Goal: Find specific page/section: Find specific page/section

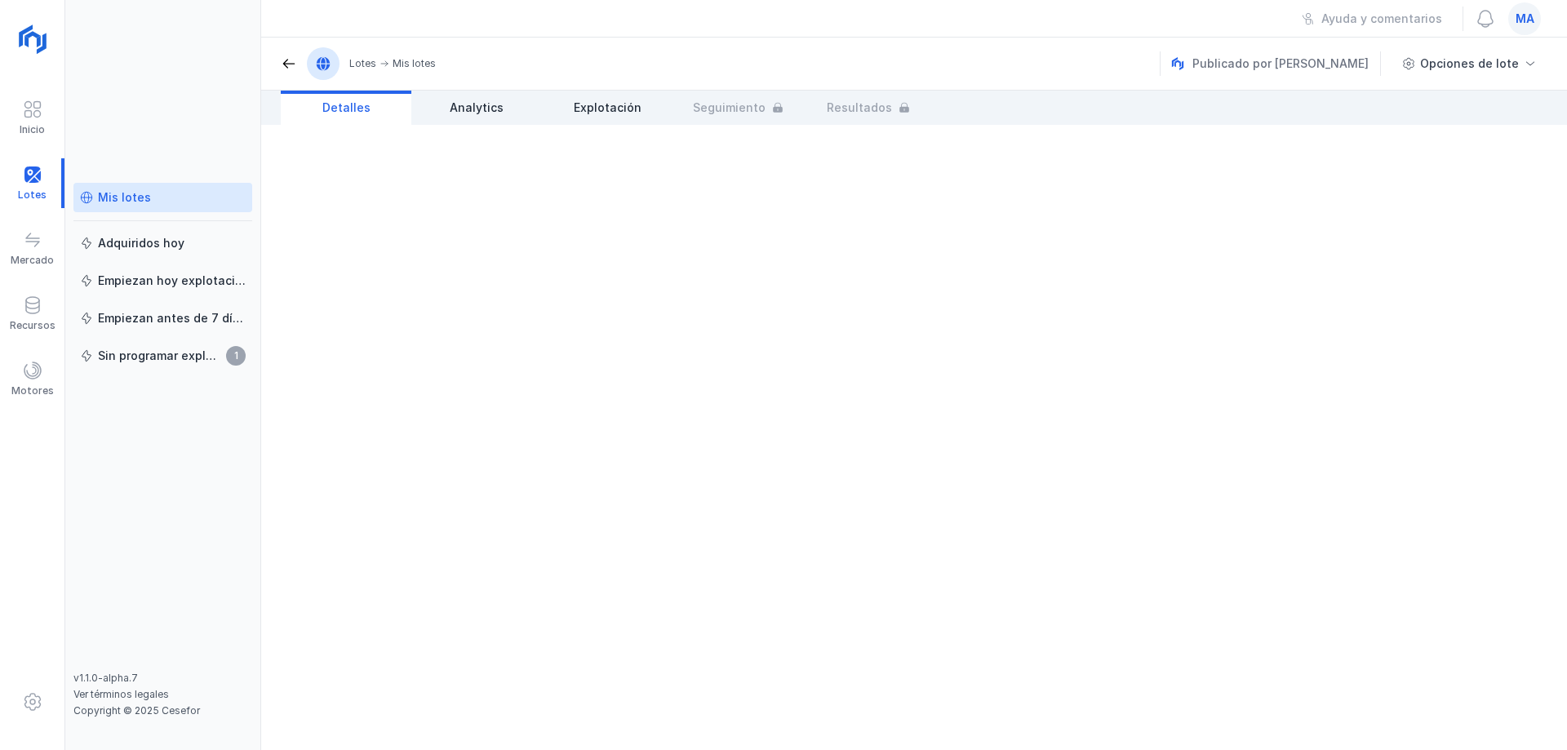
click at [115, 198] on div "Mis lotes" at bounding box center [124, 197] width 53 height 16
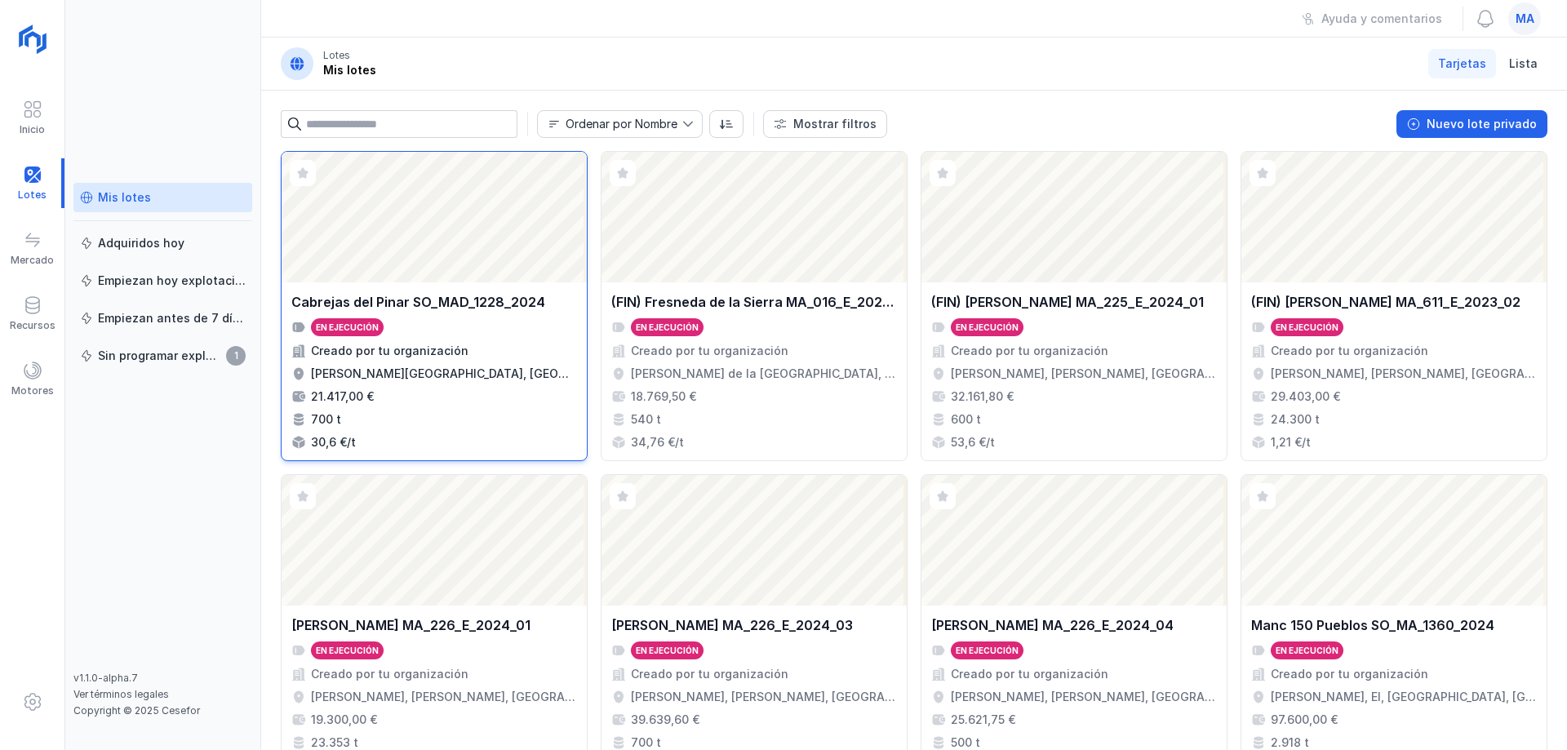
click at [403, 238] on div "Abrir lote" at bounding box center [434, 217] width 305 height 131
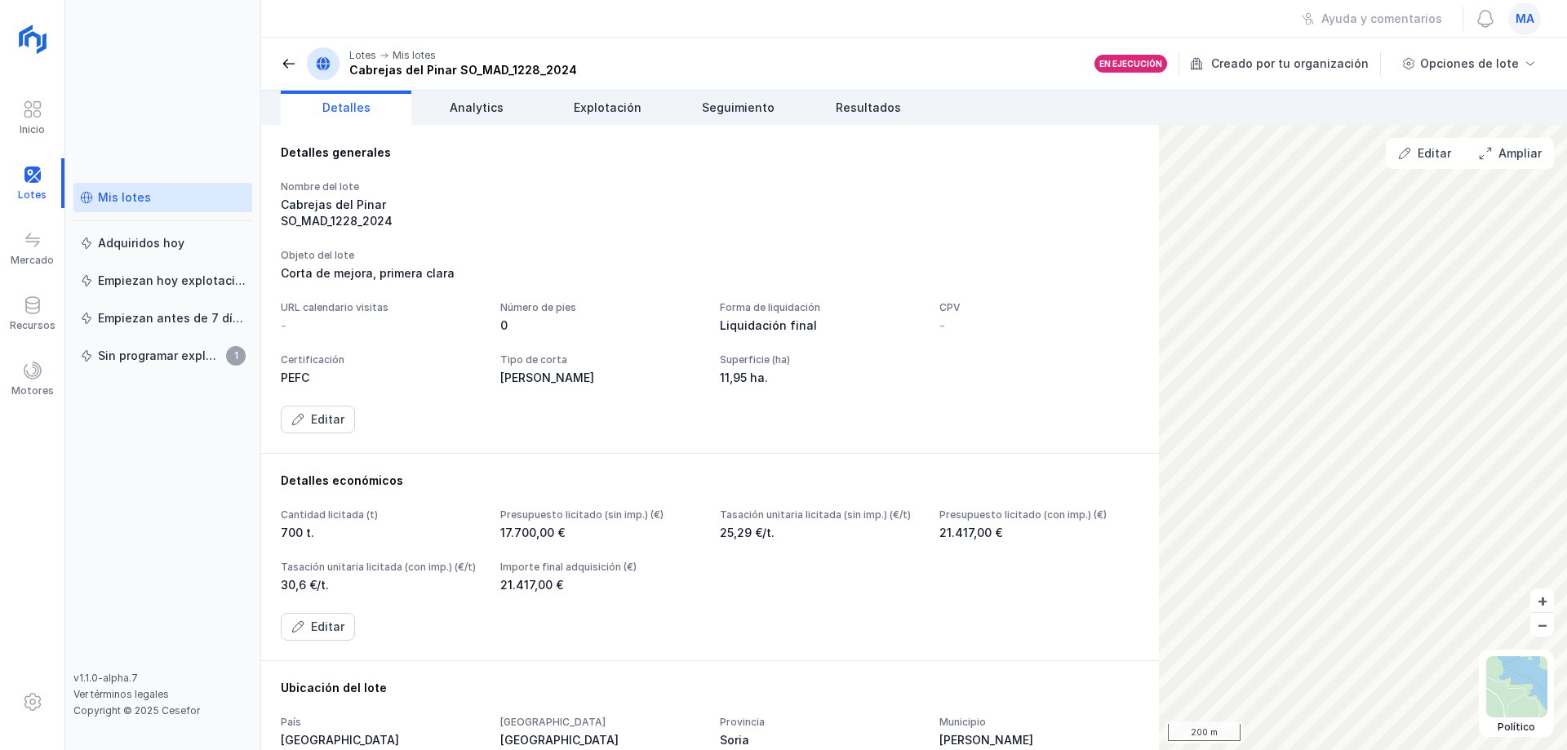
click at [1501, 79] on header "Lotes Mis lotes [PERSON_NAME] SO_MAD_1228_2024 En ejecución Creado por tu organ…" at bounding box center [914, 64] width 1306 height 53
click at [1503, 60] on div "Opciones de lote" at bounding box center [1469, 63] width 99 height 16
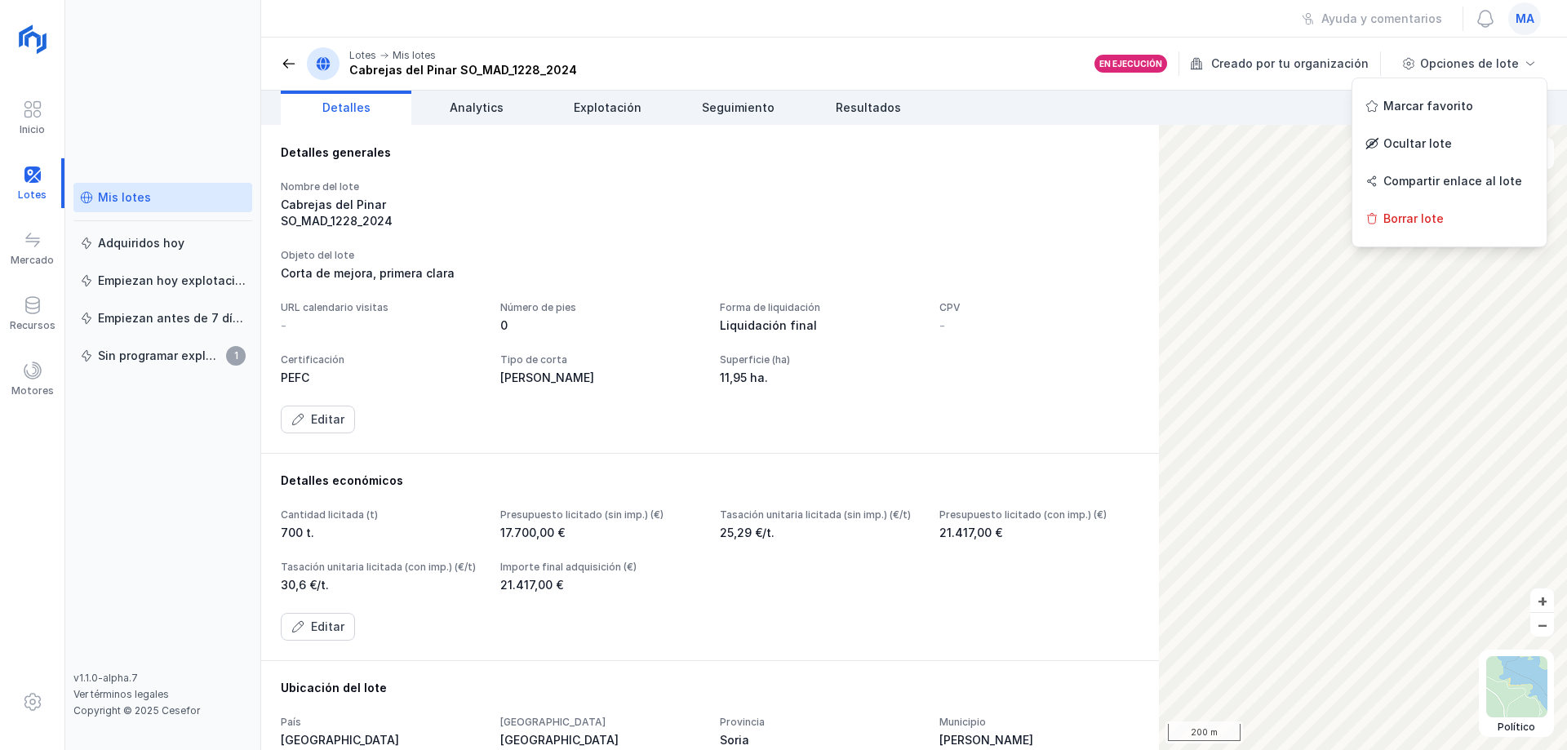
click at [973, 60] on header "Lotes Mis lotes [PERSON_NAME] SO_MAD_1228_2024 En ejecución Creado por tu organ…" at bounding box center [914, 64] width 1306 height 53
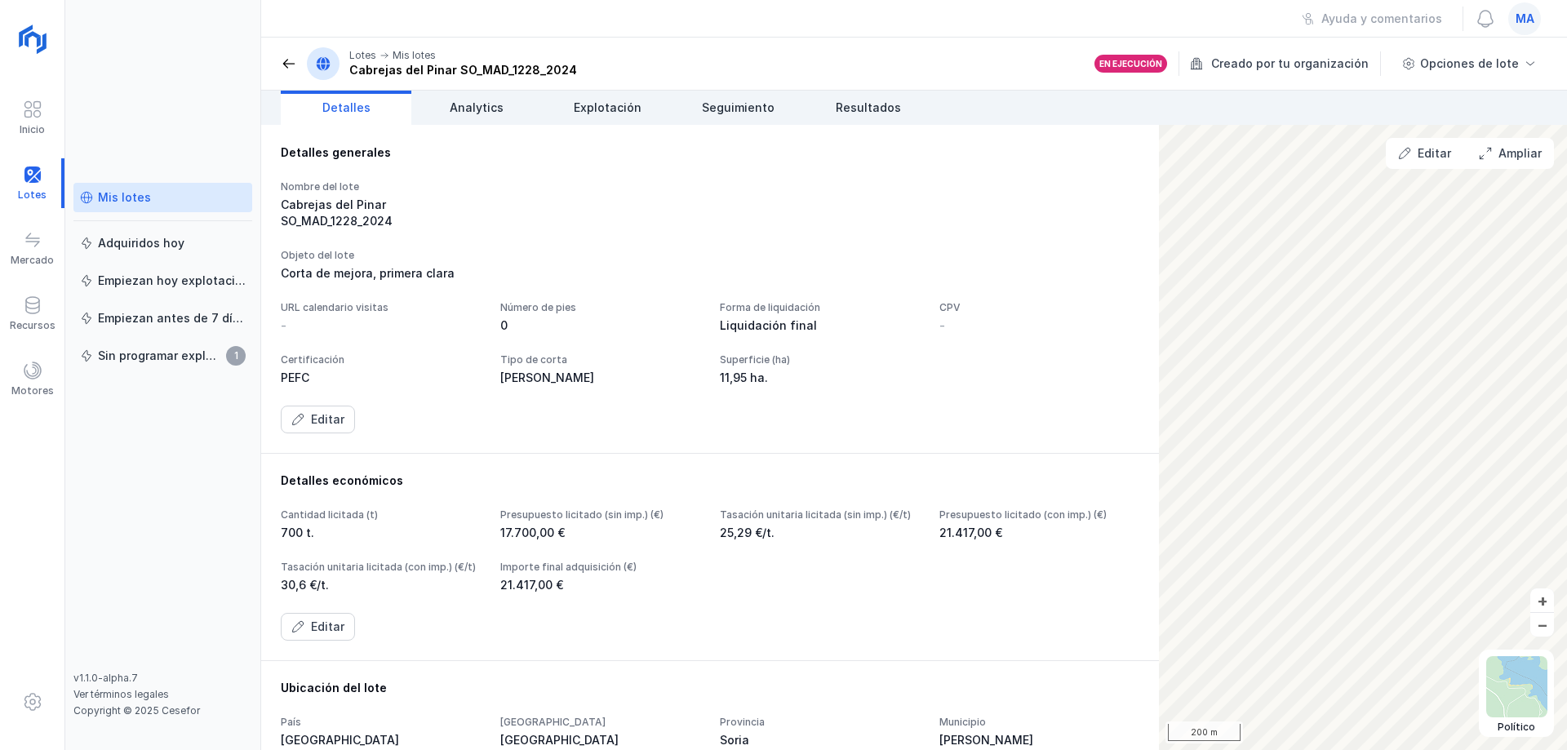
click at [286, 65] on span at bounding box center [289, 63] width 16 height 16
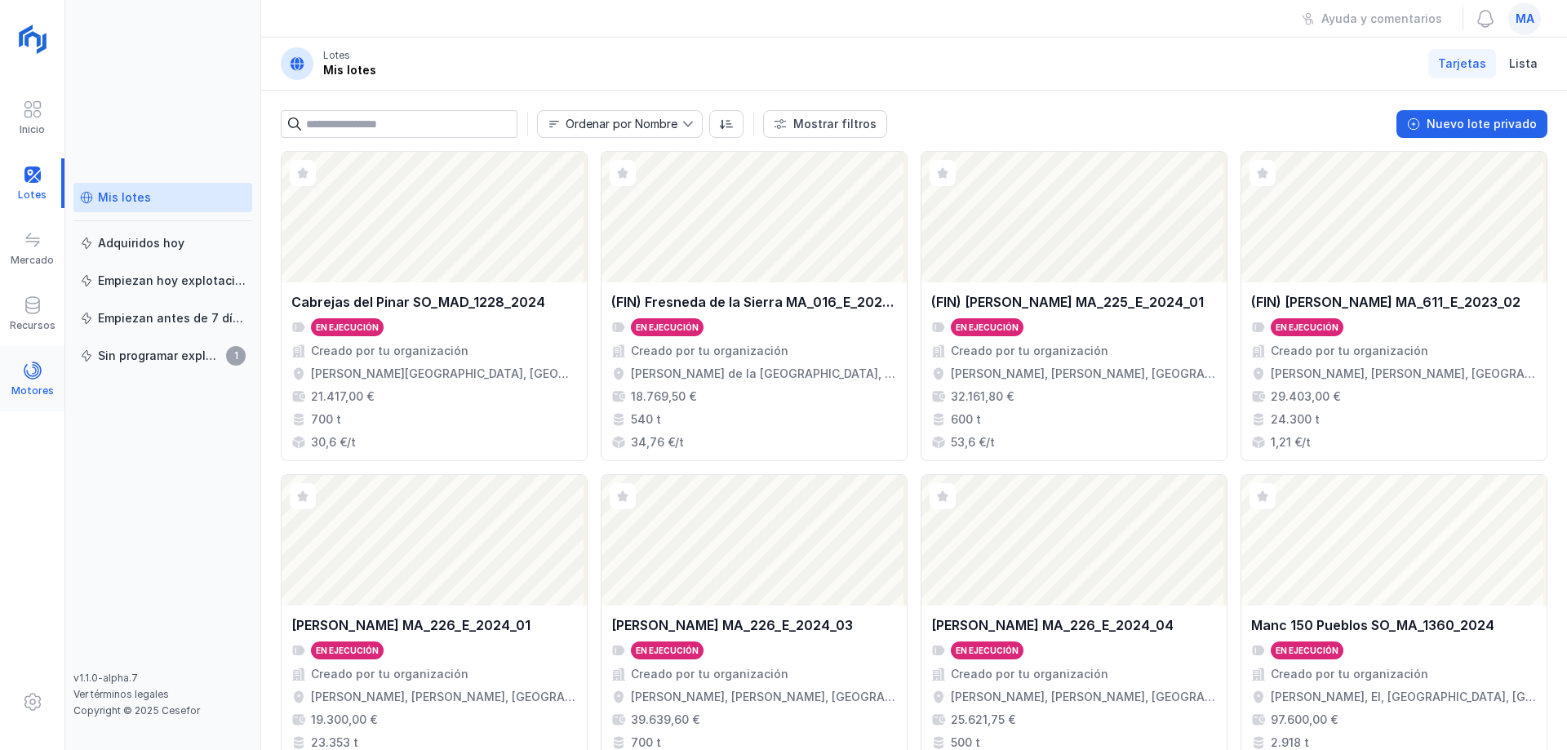
click at [17, 374] on div "Motores" at bounding box center [32, 379] width 64 height 50
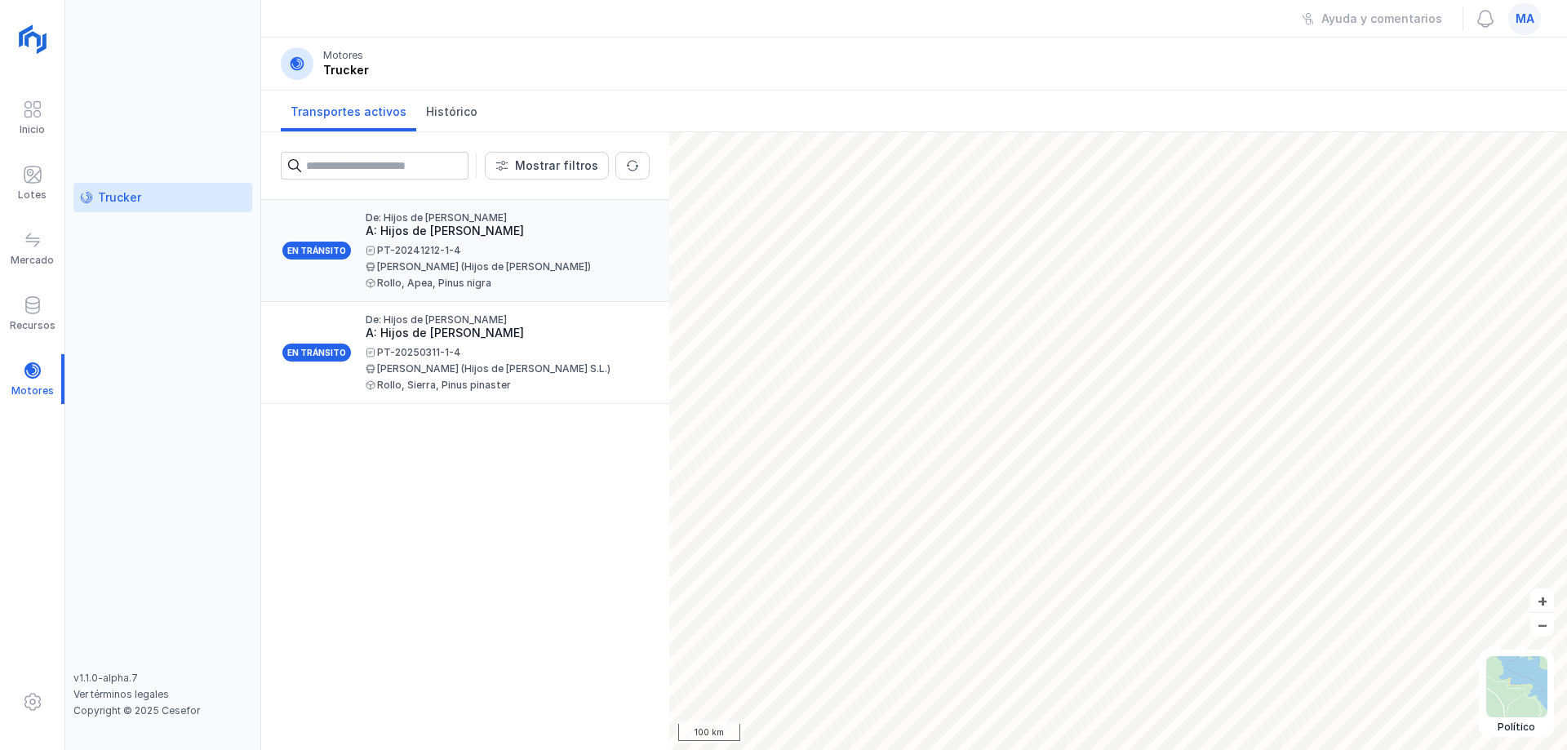
click at [517, 266] on div "[PERSON_NAME] (Hijos de [PERSON_NAME])" at bounding box center [501, 267] width 271 height 10
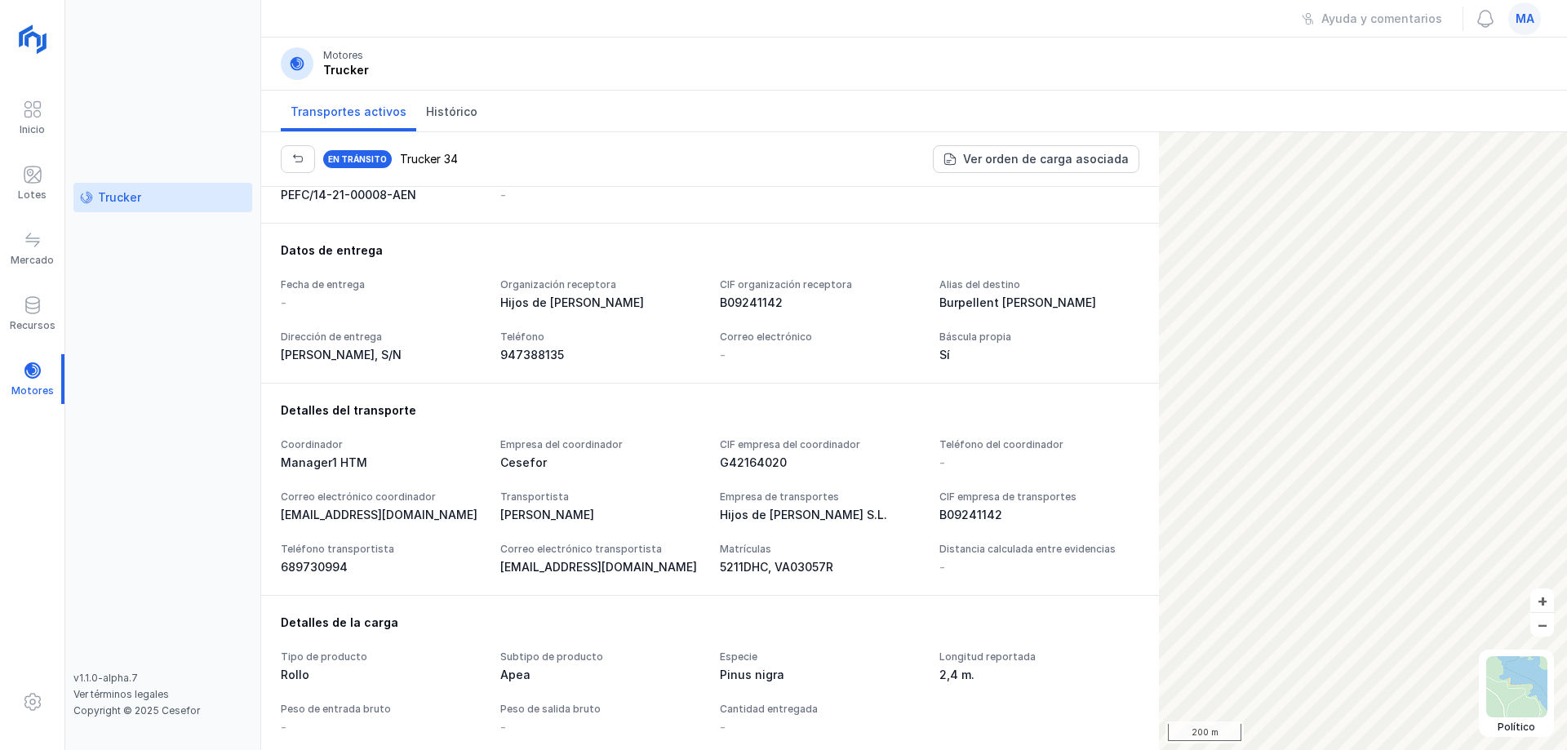
scroll to position [191, 0]
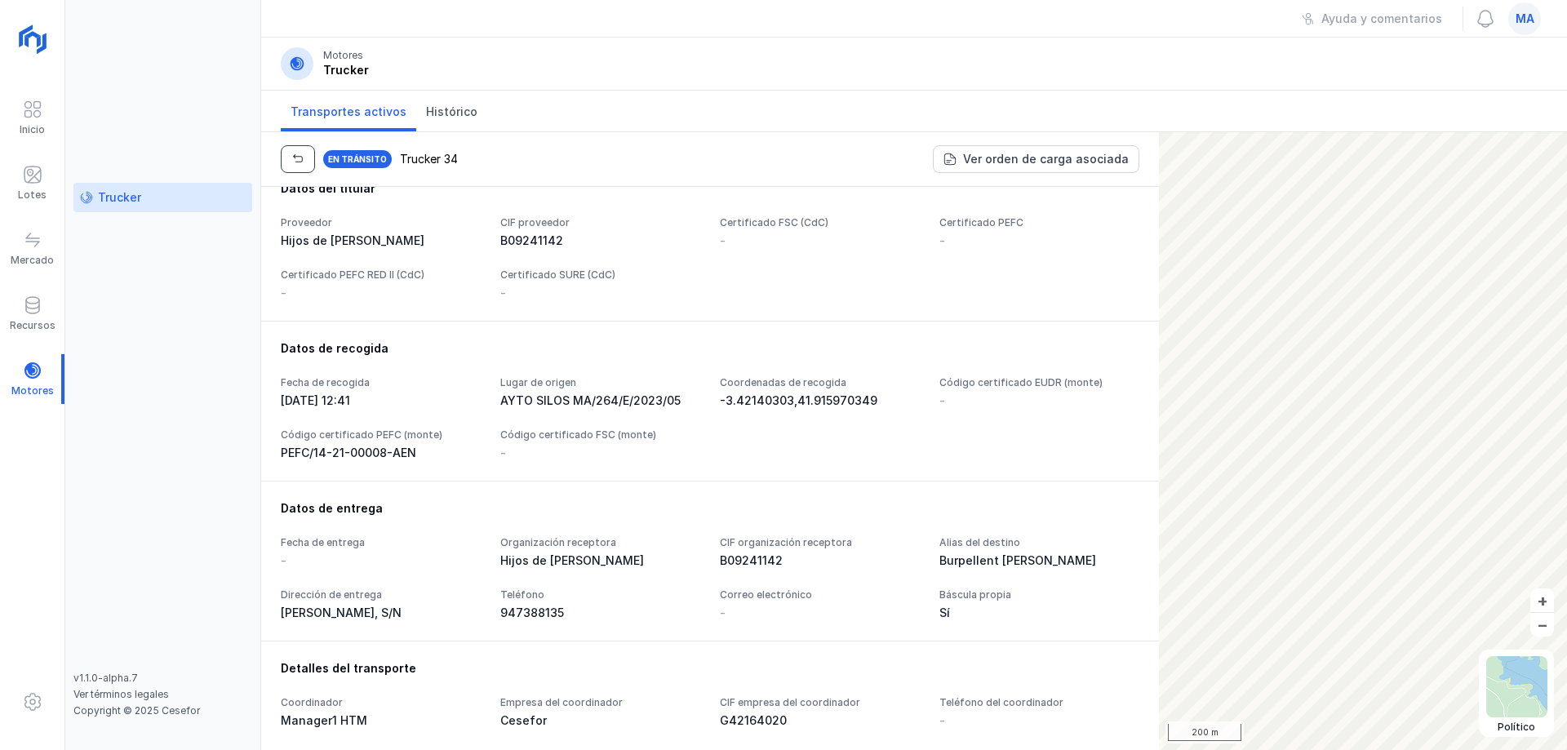
click at [291, 162] on button "button" at bounding box center [298, 159] width 34 height 28
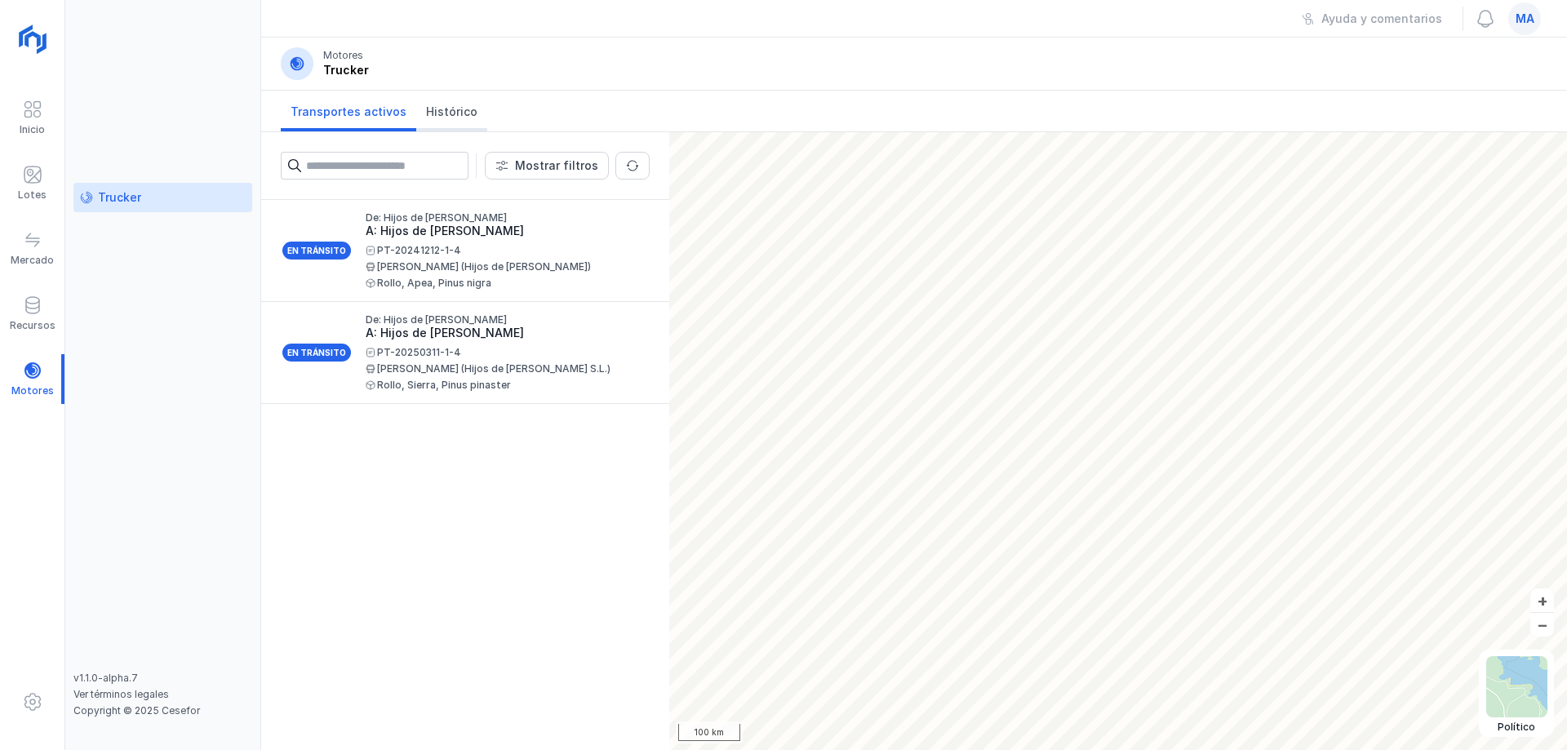
click at [436, 117] on span "Histórico" at bounding box center [451, 112] width 51 height 16
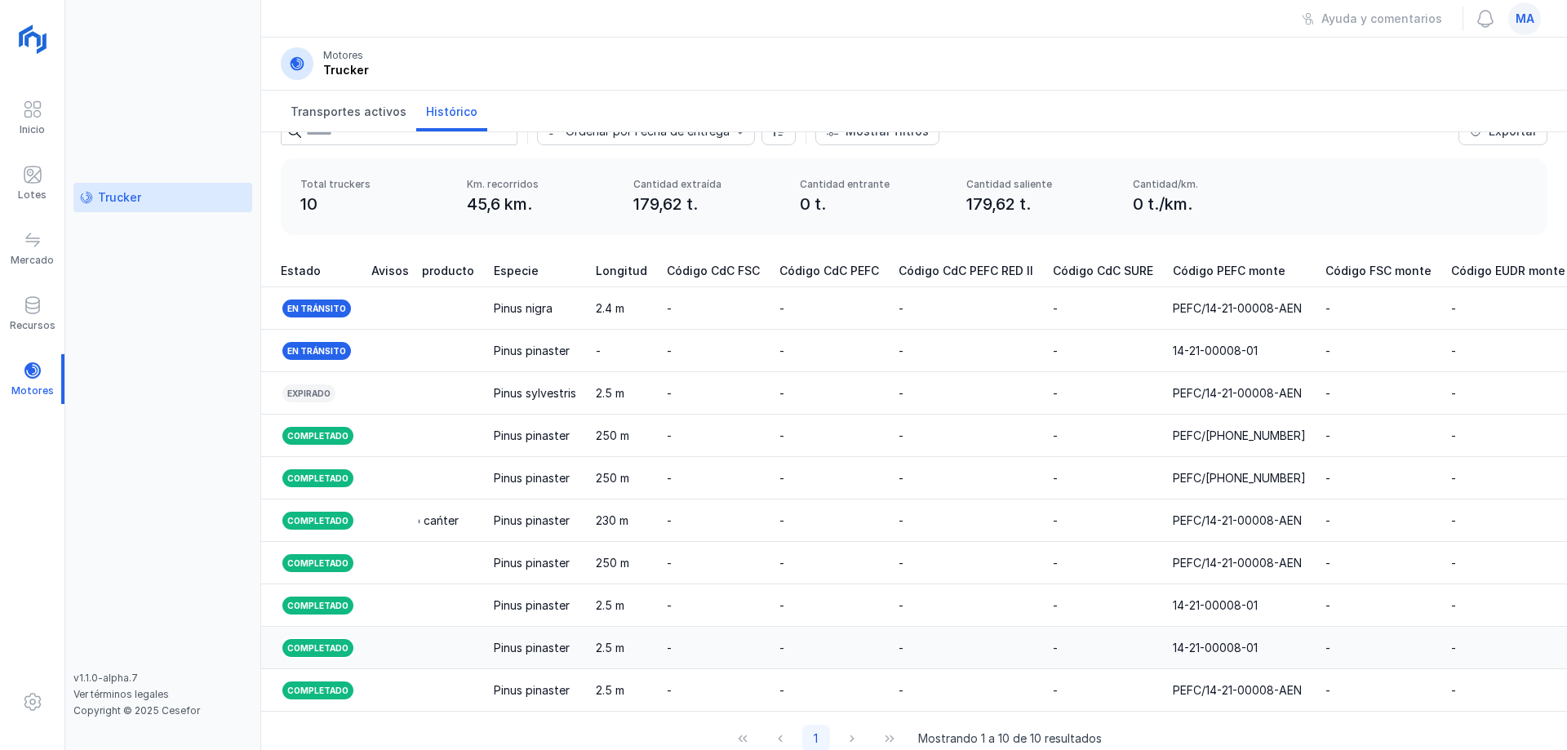
scroll to position [62, 0]
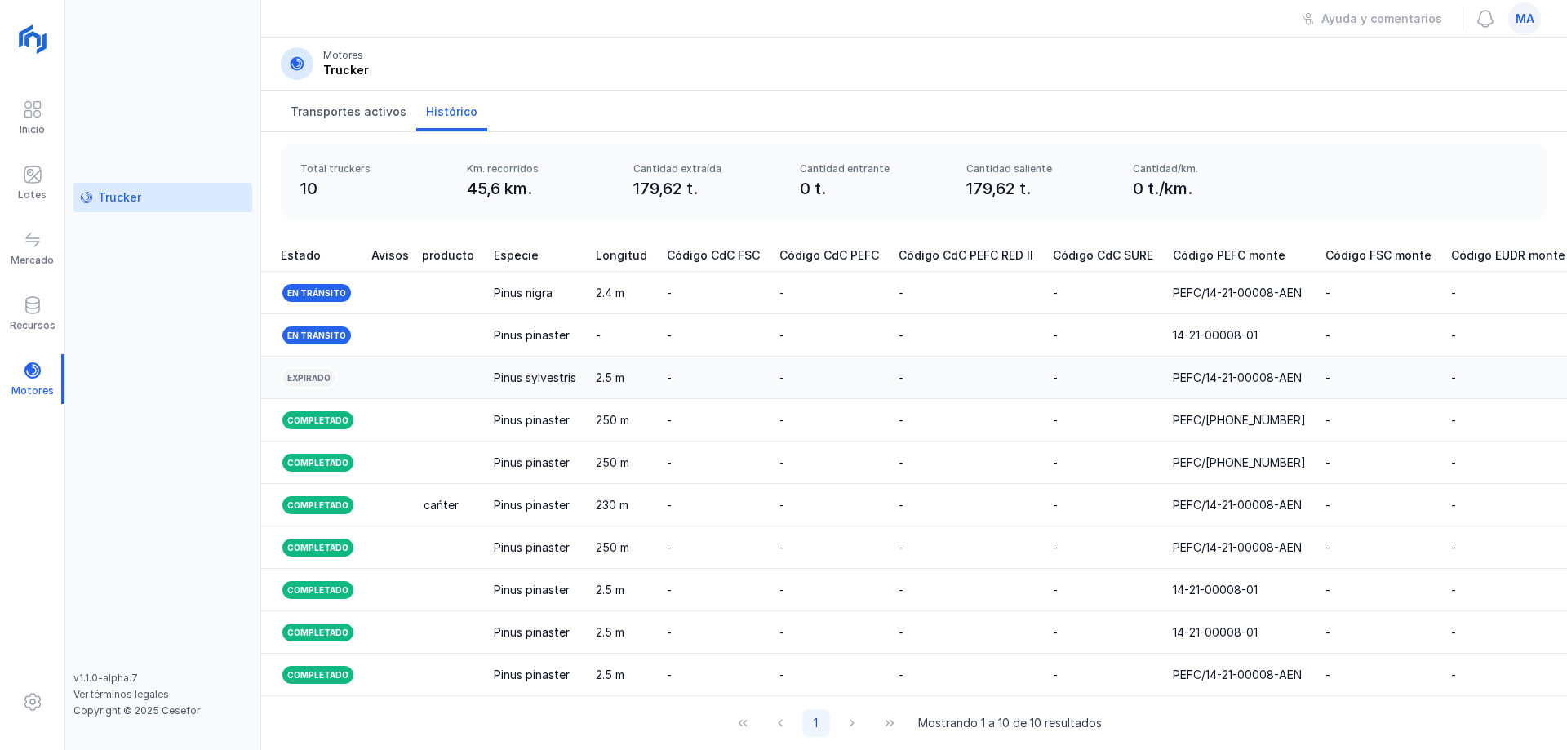
click at [407, 364] on td at bounding box center [390, 378] width 57 height 42
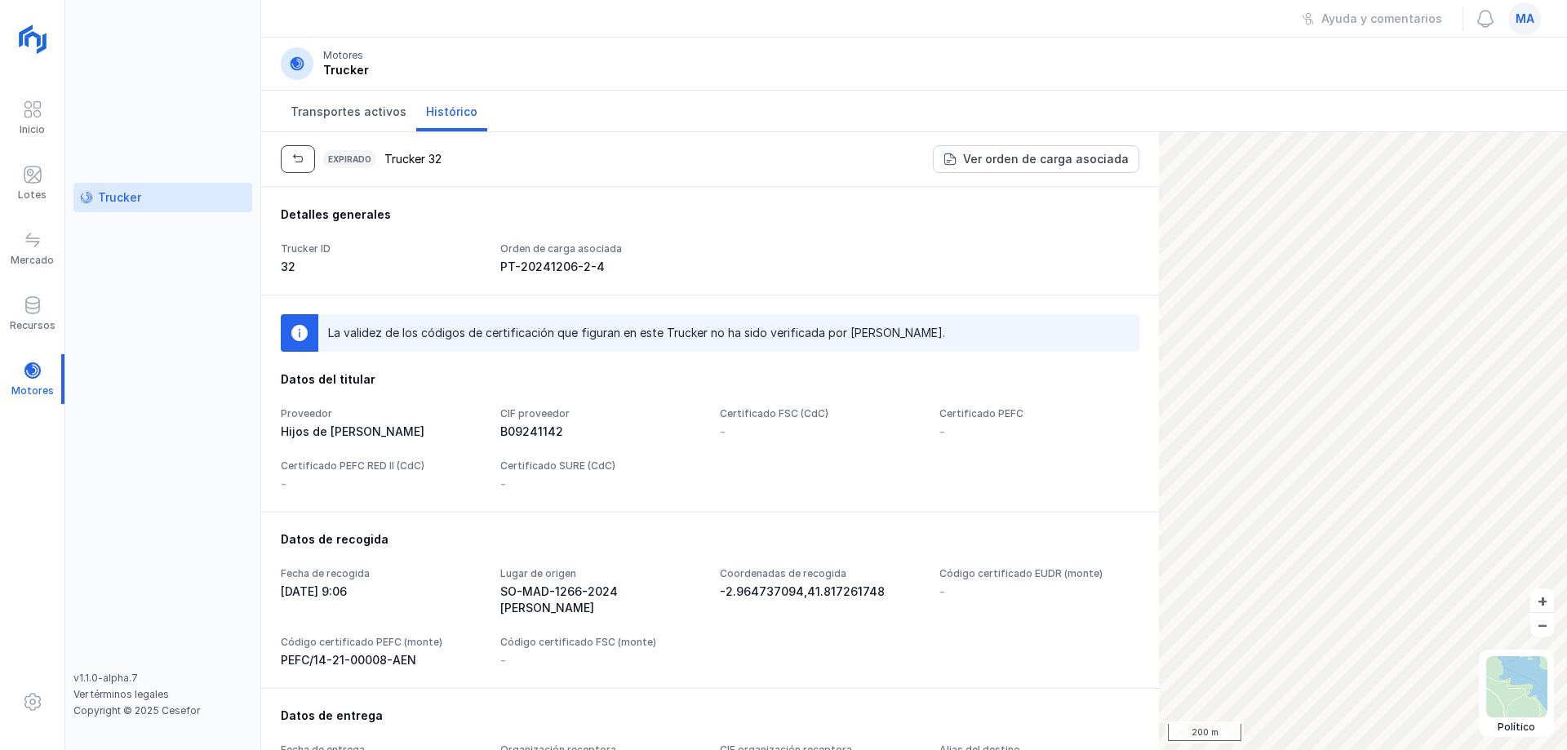
click at [301, 153] on span "button" at bounding box center [297, 159] width 13 height 13
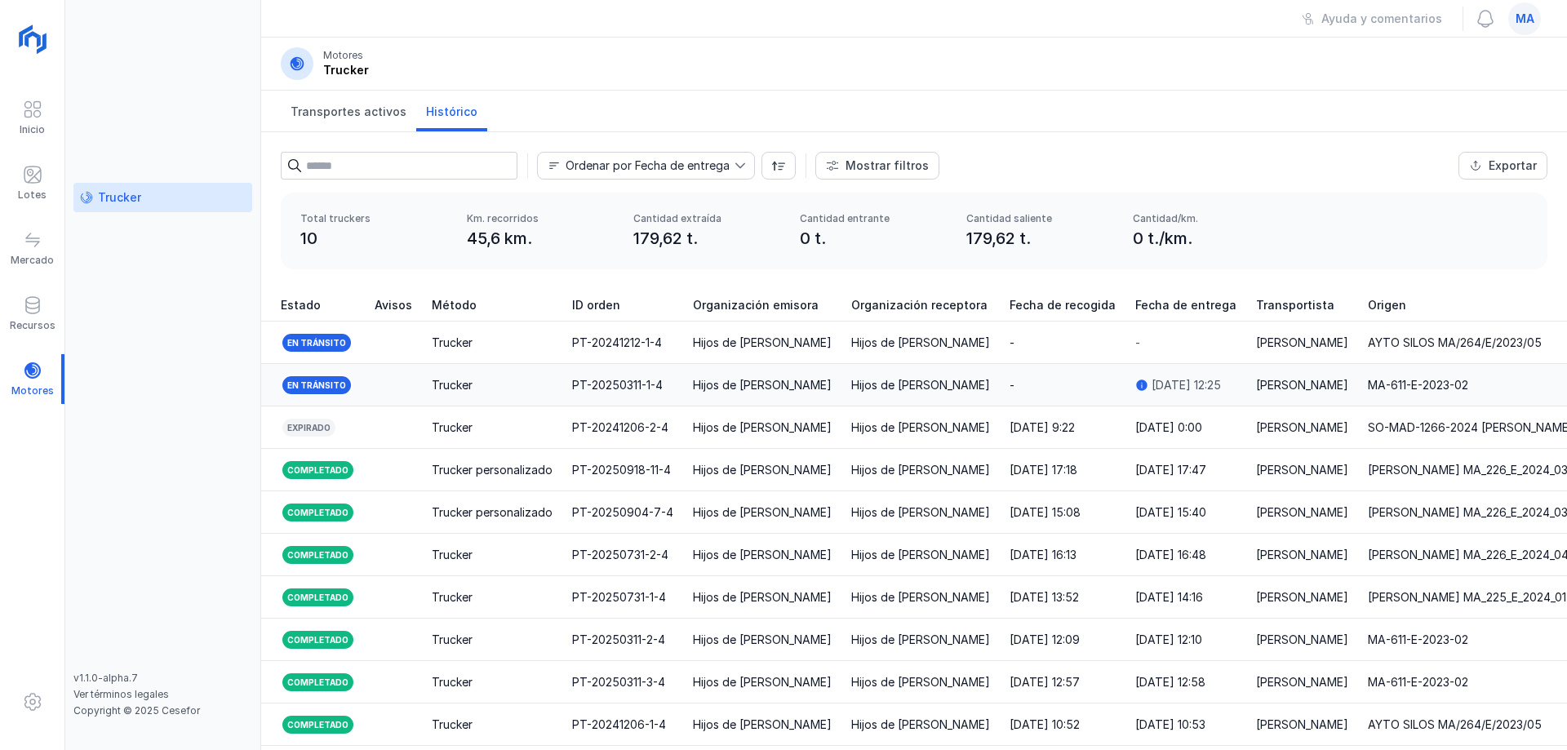
click at [1261, 372] on td "[PERSON_NAME]" at bounding box center [1302, 385] width 112 height 42
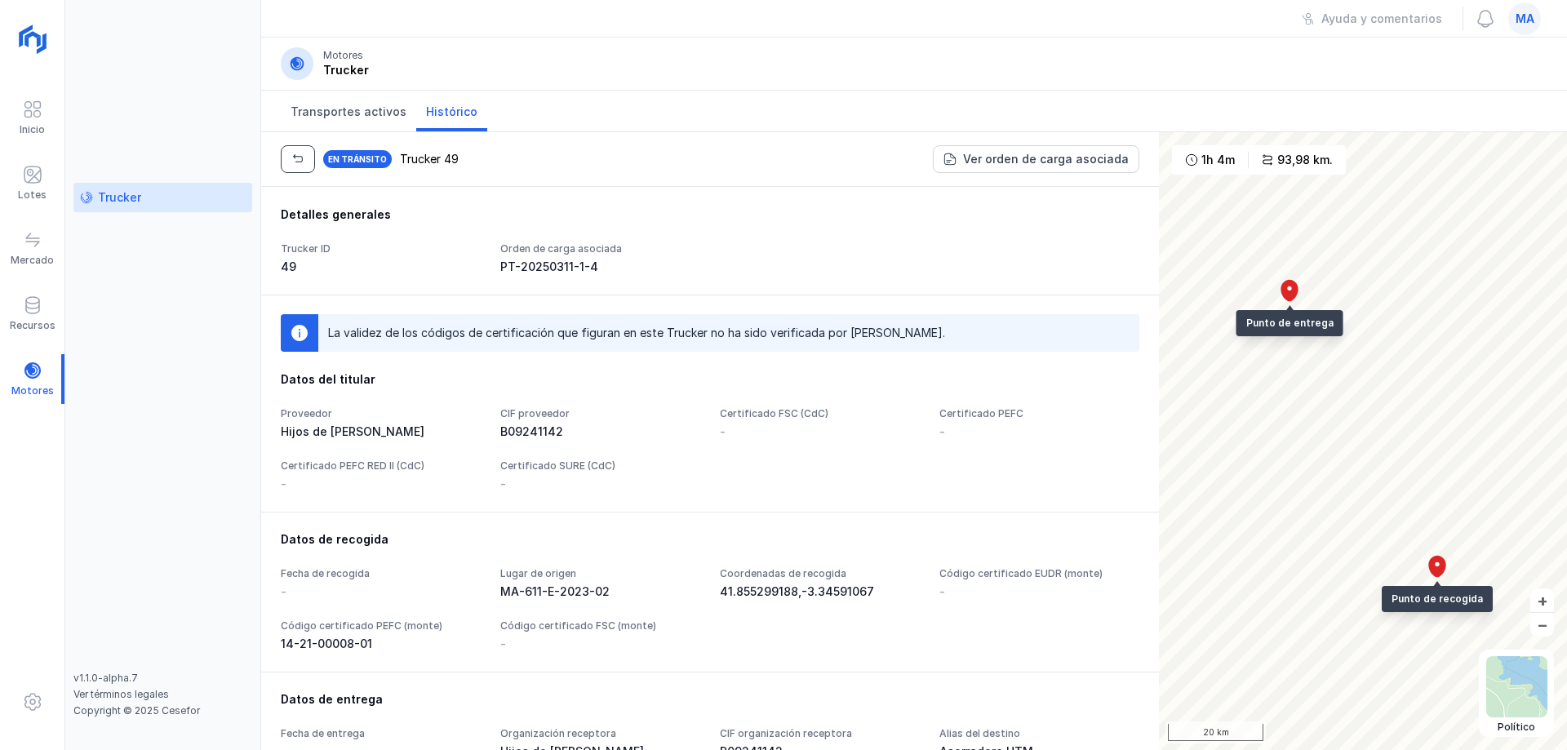
click at [286, 162] on button "button" at bounding box center [298, 159] width 34 height 28
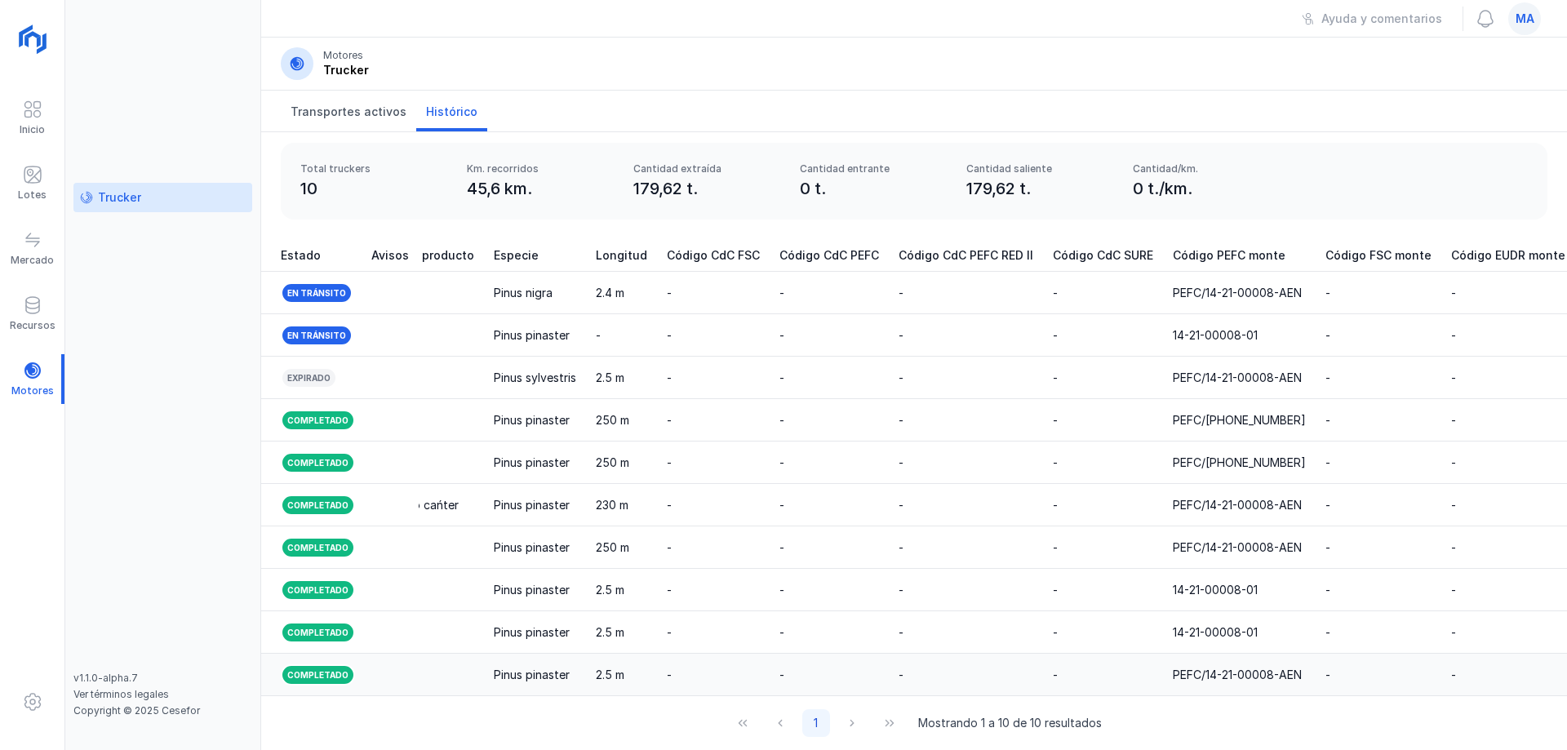
scroll to position [0, 1960]
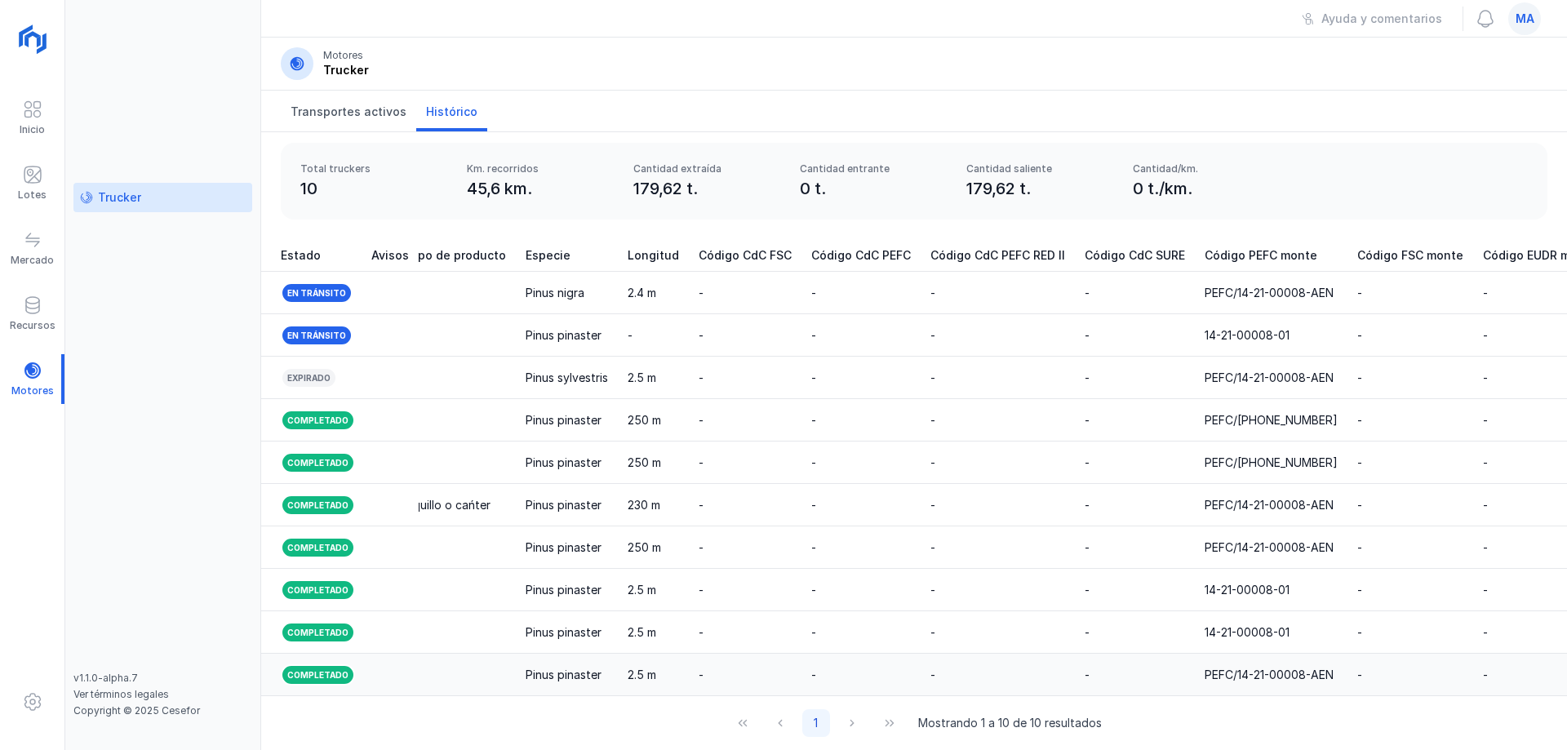
click at [1210, 667] on div "PEFC/14-21-00008-AEN" at bounding box center [1269, 675] width 129 height 16
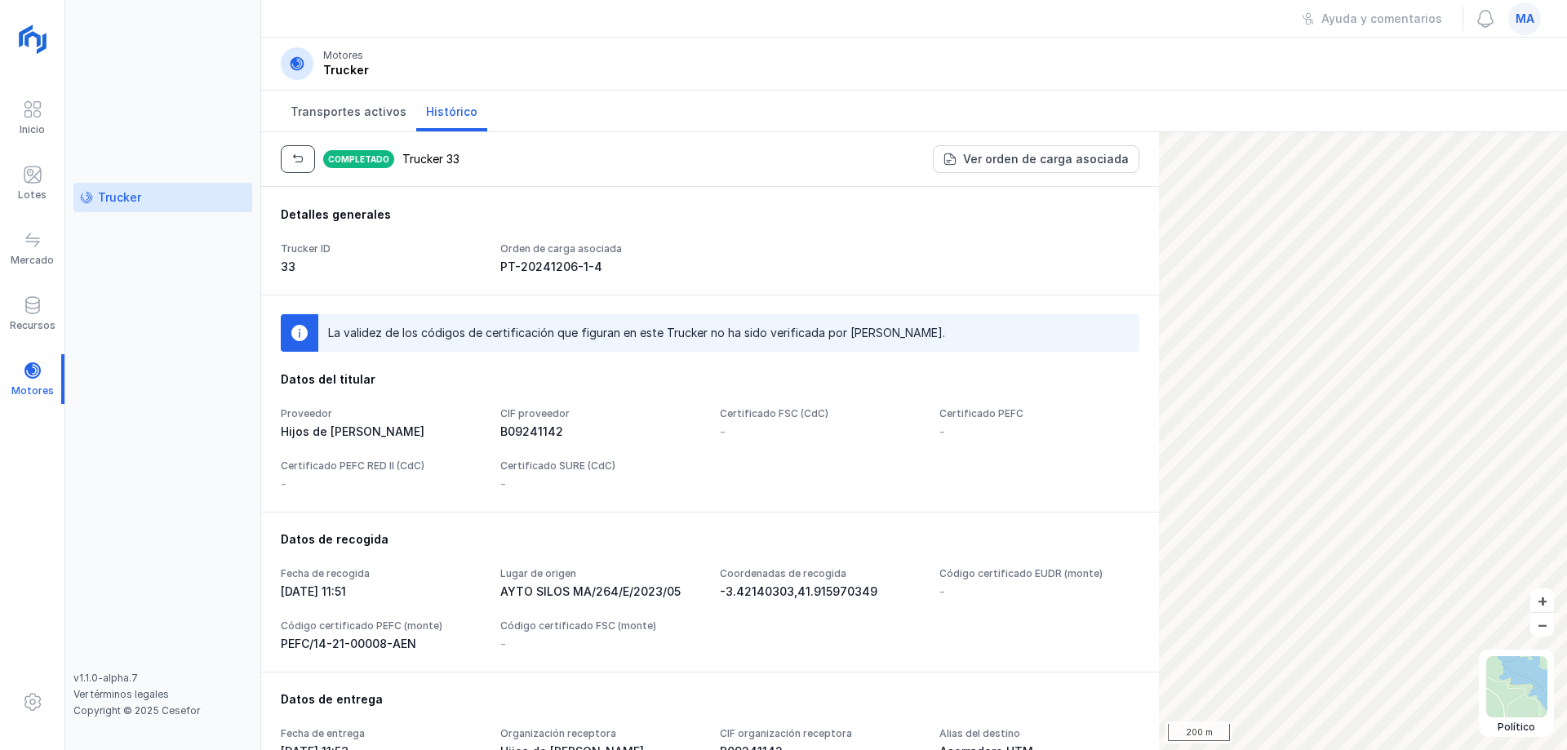
click at [296, 153] on span "button" at bounding box center [297, 159] width 13 height 13
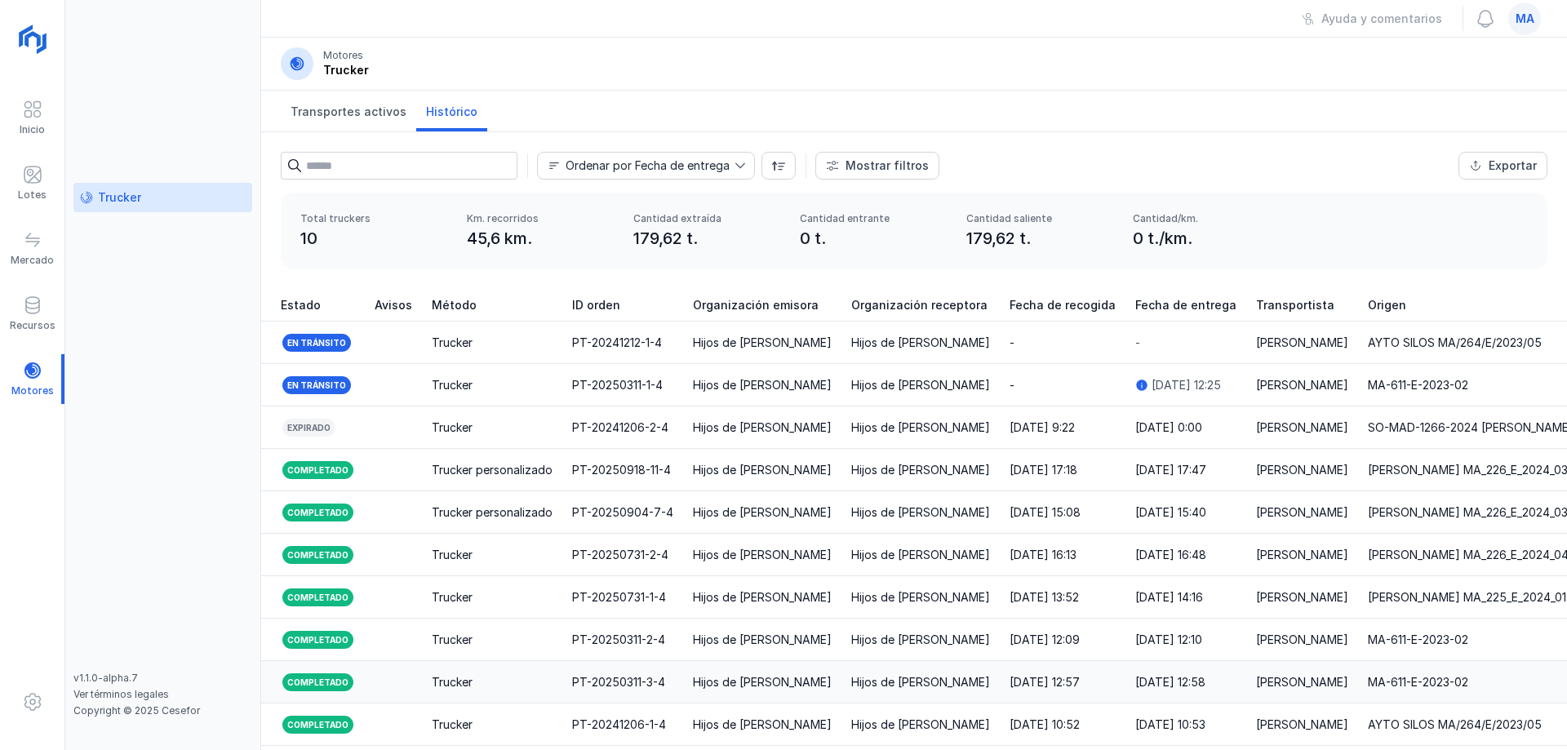
scroll to position [62, 0]
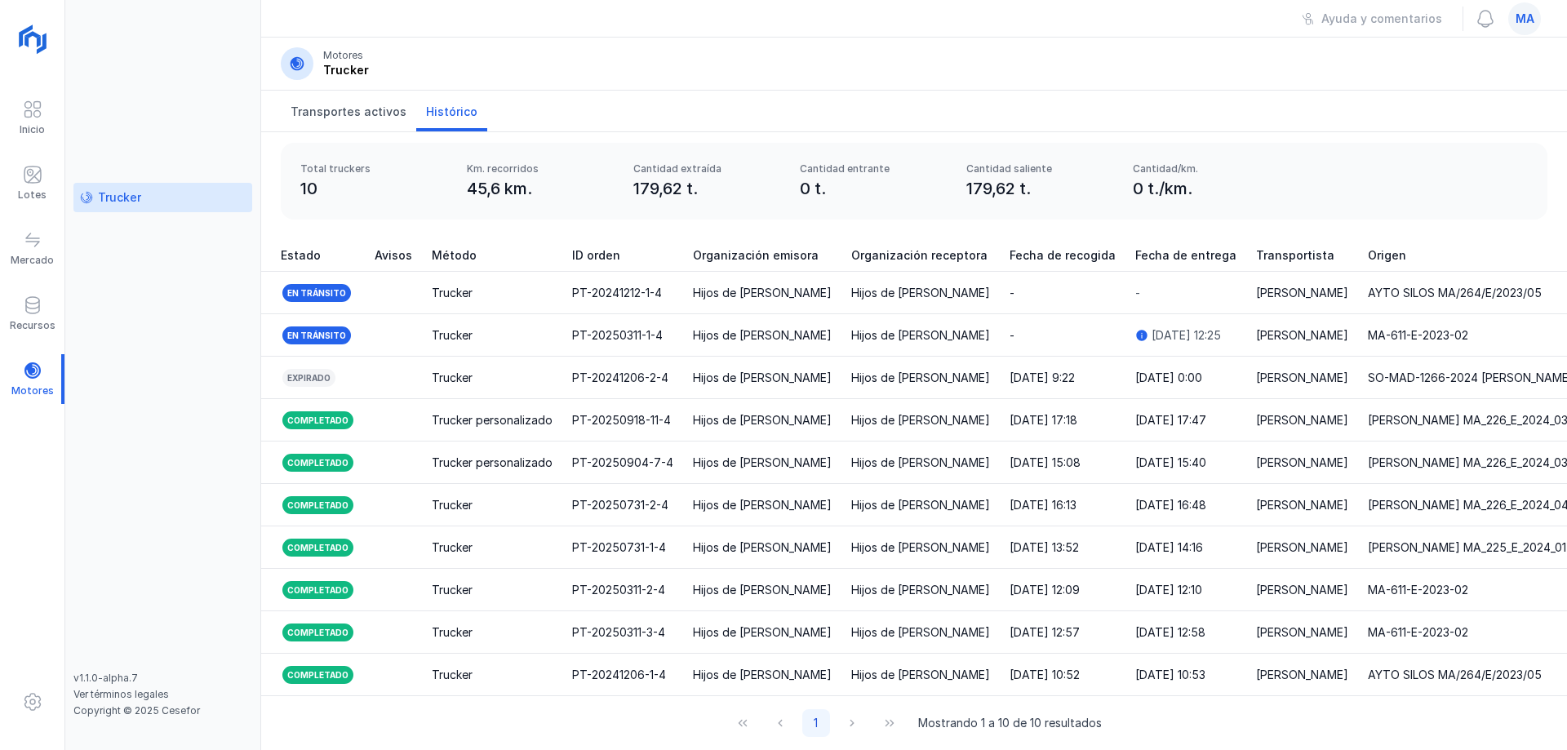
drag, startPoint x: 747, startPoint y: 681, endPoint x: 753, endPoint y: 687, distance: 8.7
click at [753, 687] on div "Estado Avisos Método ID orden Organización emisora Organización receptora Fecha…" at bounding box center [914, 467] width 1306 height 457
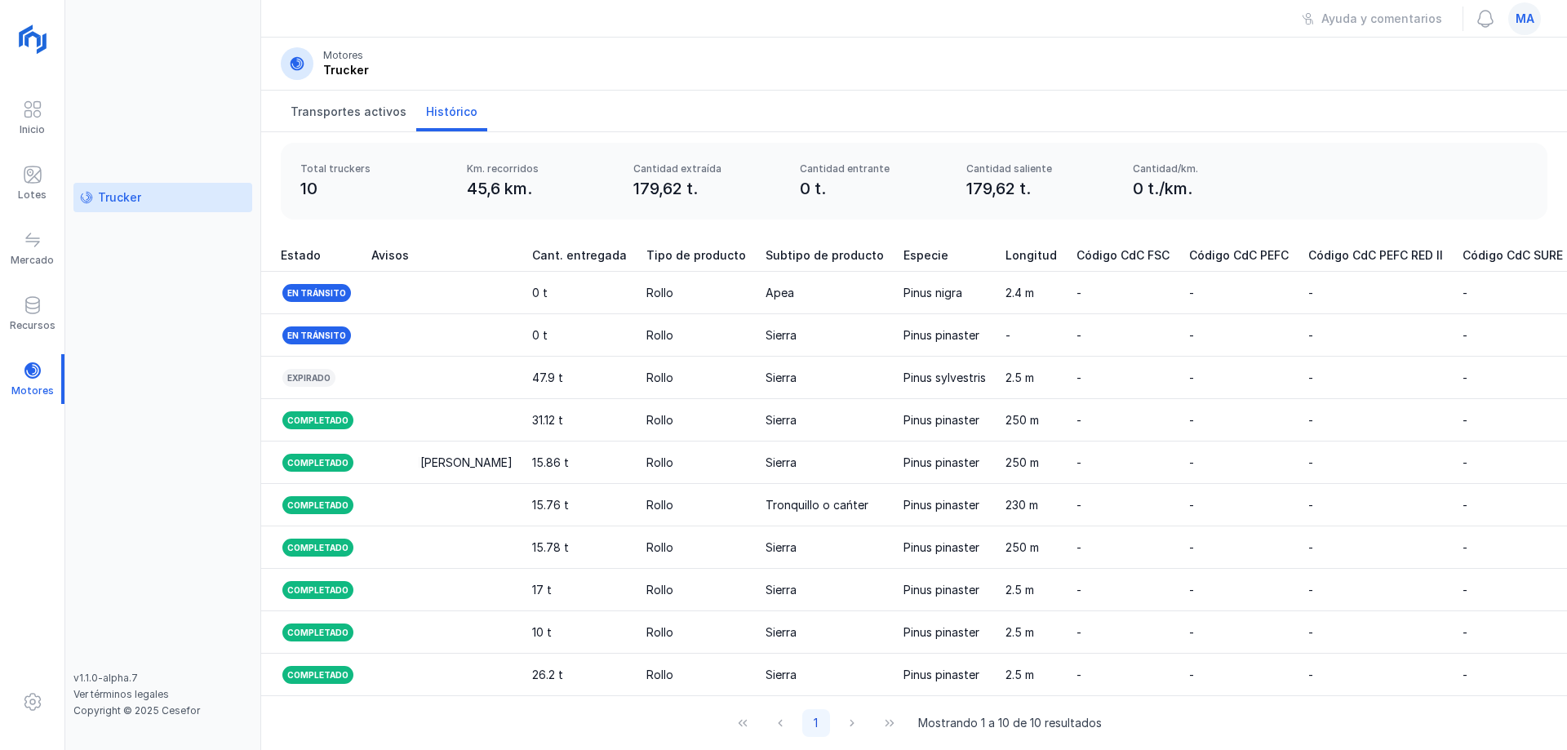
scroll to position [0, 1588]
click at [431, 47] on header "Motores Trucker" at bounding box center [914, 64] width 1306 height 53
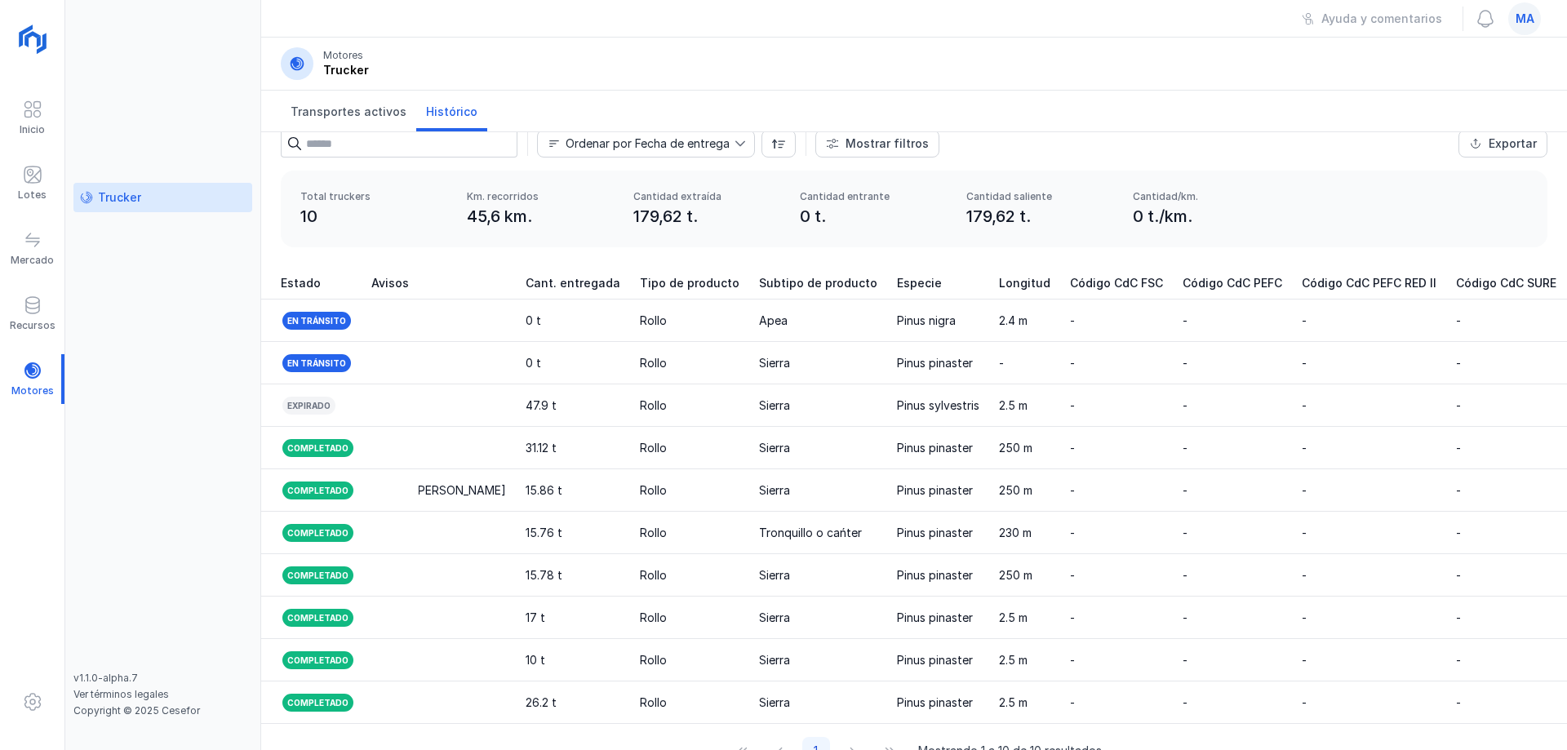
scroll to position [0, 0]
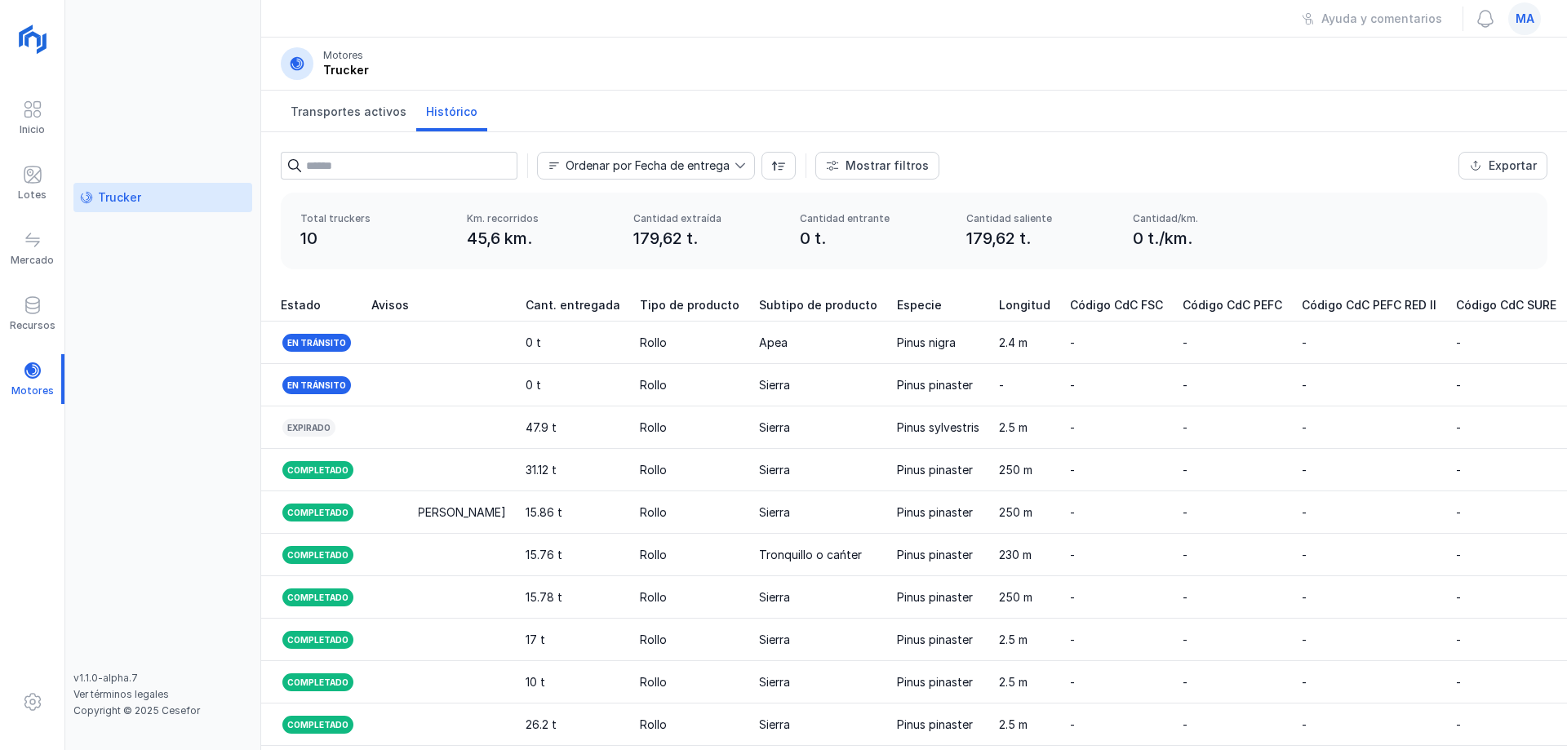
click at [309, 35] on div "Ayuda y comentarios ma" at bounding box center [914, 19] width 1306 height 38
click at [24, 388] on div at bounding box center [32, 379] width 64 height 50
click at [42, 119] on div at bounding box center [33, 112] width 20 height 24
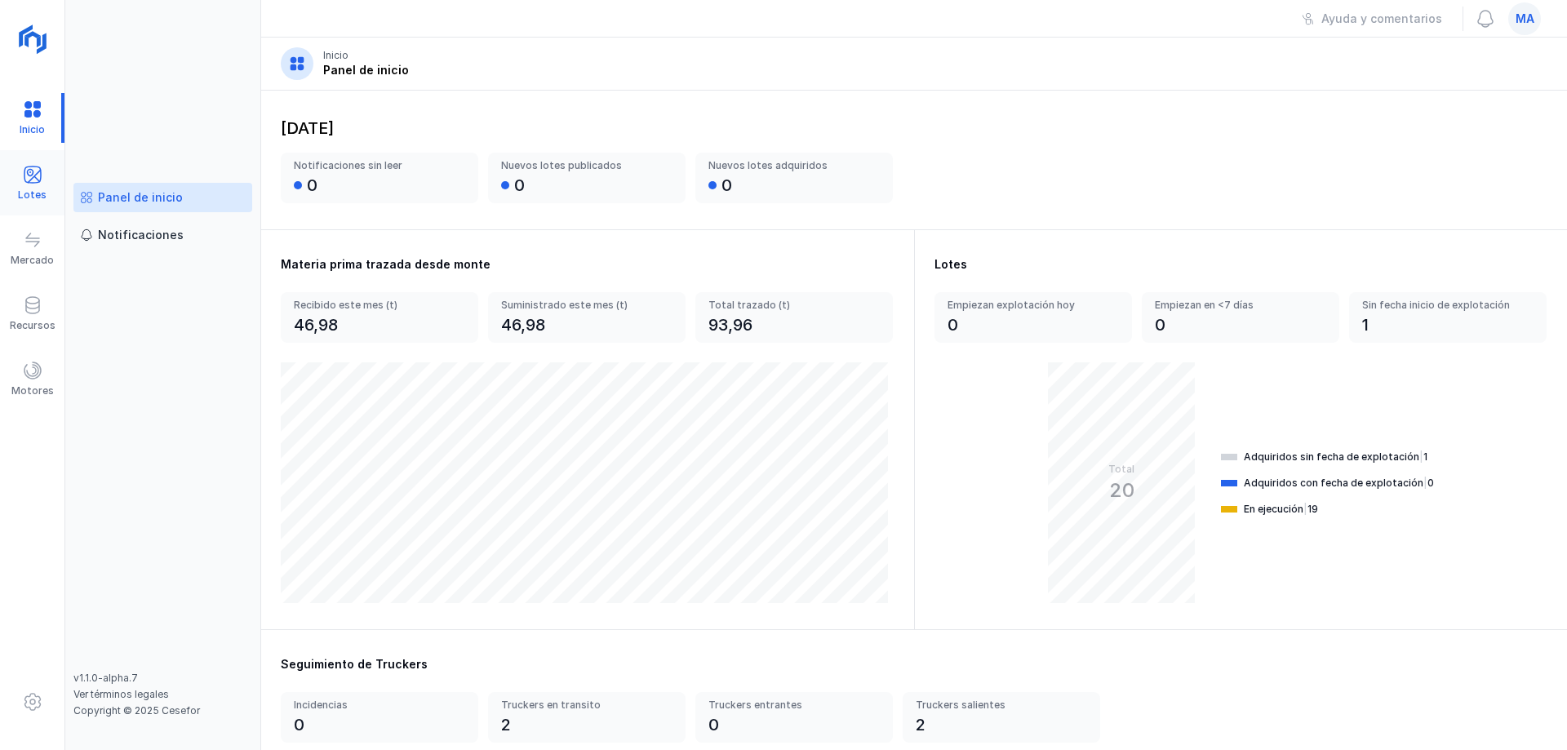
click at [34, 189] on div "Lotes" at bounding box center [32, 195] width 29 height 13
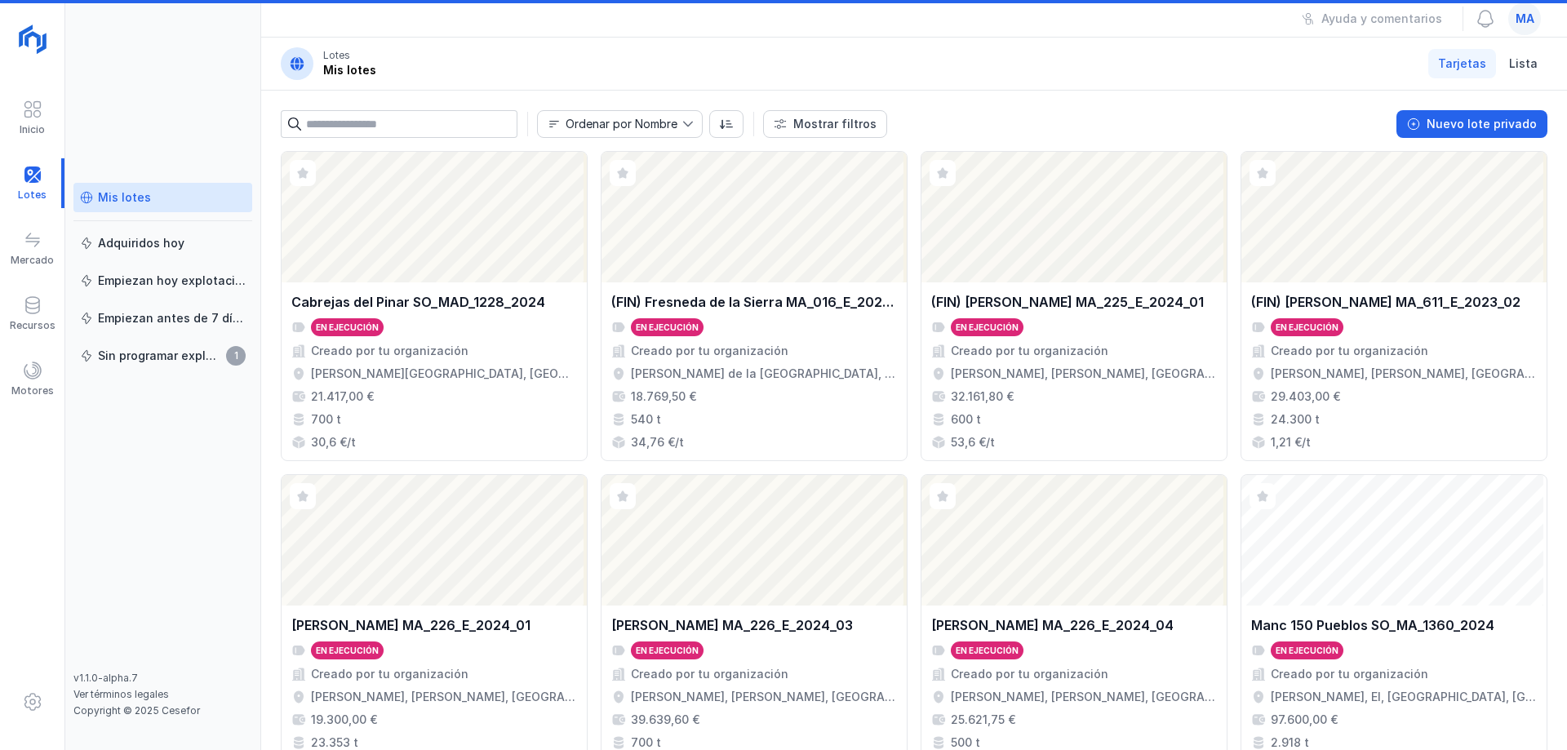
click at [164, 205] on div "Mis lotes" at bounding box center [163, 197] width 166 height 16
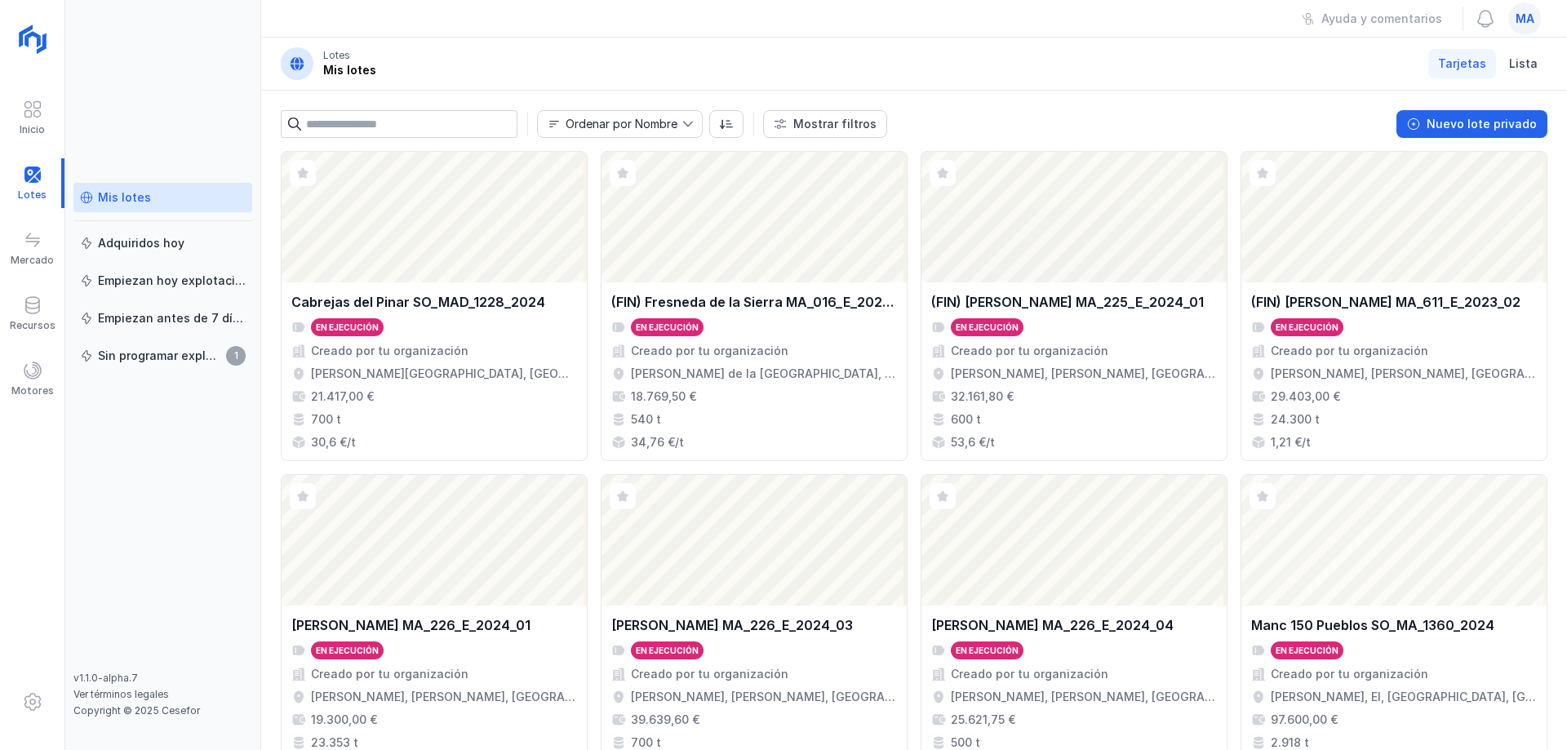
click at [228, 74] on div "Mis lotes Adquiridos [DATE] Empiezan [DATE] explotación Empiezan antes de 7 día…" at bounding box center [163, 375] width 196 height 750
click at [291, 43] on header "Lotes Mis lotes Tarjetas Lista" at bounding box center [914, 64] width 1306 height 53
click at [309, 19] on div "Ayuda y comentarios ma" at bounding box center [914, 19] width 1306 height 38
click at [247, 61] on div "Mis lotes Adquiridos [DATE] Empiezan [DATE] explotación Empiezan antes de 7 día…" at bounding box center [163, 375] width 196 height 750
click at [292, 29] on div "Ayuda y comentarios ma" at bounding box center [914, 19] width 1306 height 38
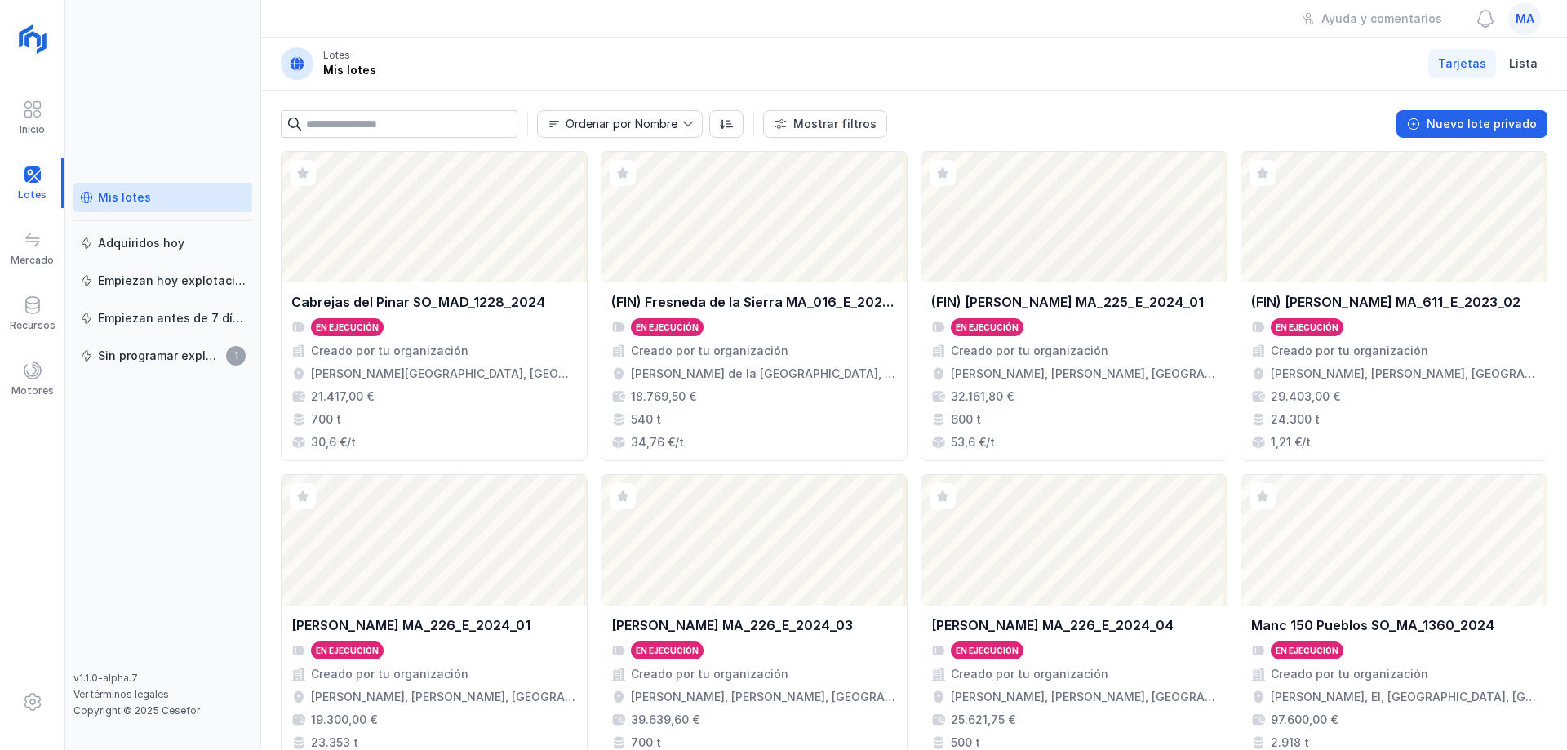
click at [275, 65] on header "Lotes Mis lotes Tarjetas Lista" at bounding box center [914, 64] width 1306 height 53
click at [346, 55] on div "Lotes" at bounding box center [336, 55] width 27 height 13
drag, startPoint x: 382, startPoint y: 71, endPoint x: 311, endPoint y: 38, distance: 78.2
click at [311, 38] on header "Lotes Mis lotes Tarjetas Lista" at bounding box center [914, 64] width 1306 height 53
click at [321, 37] on div "Lotes Ayuda y comentarios ma Lotes Mis lotes Tarjetas Lista Ordenar por Nombre …" at bounding box center [914, 375] width 1306 height 750
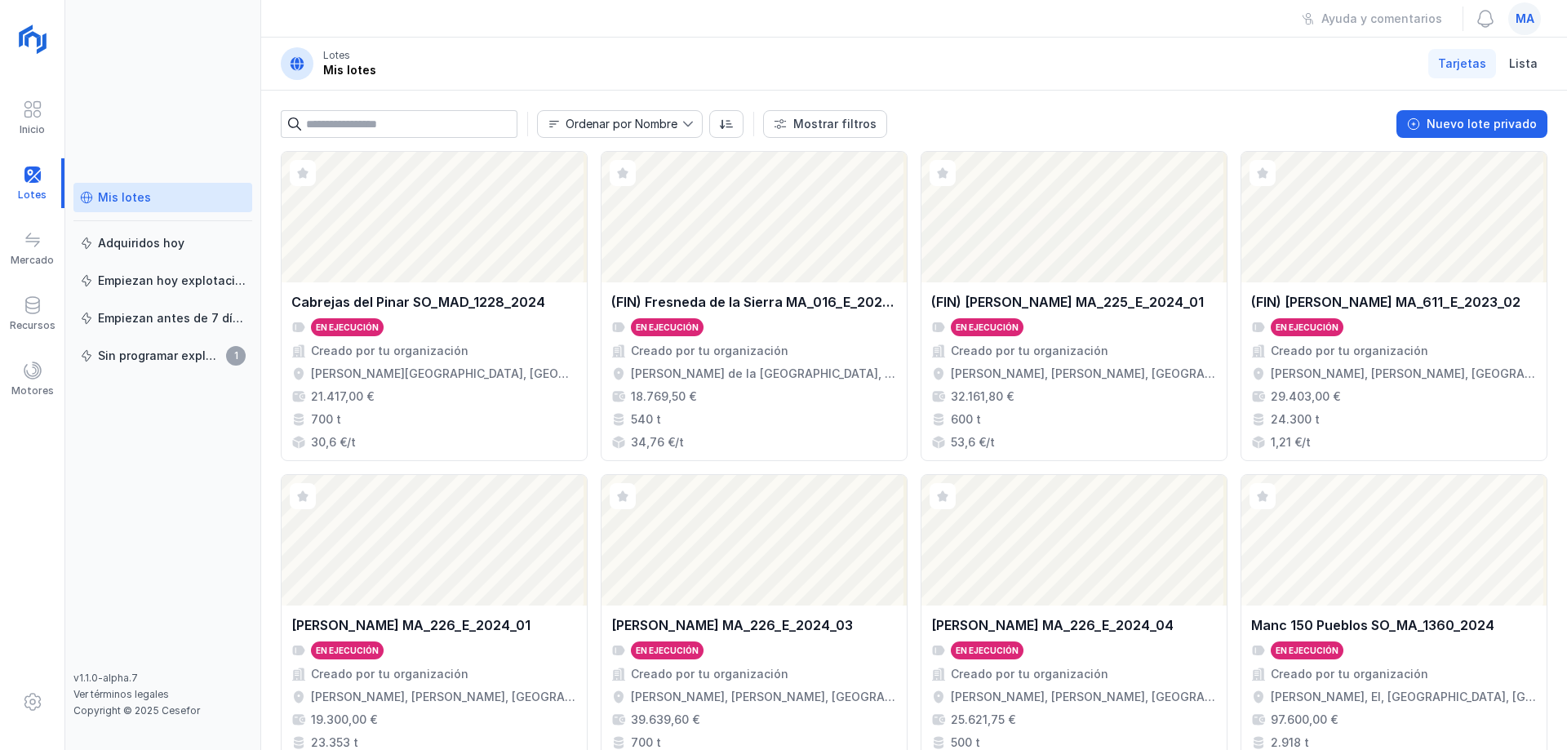
click at [247, 89] on div "Mis lotes Adquiridos [DATE] Empiezan [DATE] explotación Empiezan antes de 7 día…" at bounding box center [163, 375] width 196 height 750
click at [146, 196] on div "Mis lotes" at bounding box center [124, 197] width 53 height 16
click at [120, 69] on div "Mis lotes Adquiridos [DATE] Empiezan [DATE] explotación Empiezan antes de 7 día…" at bounding box center [163, 375] width 196 height 750
click at [113, 129] on div "Mis lotes Adquiridos [DATE] Empiezan [DATE] explotación Empiezan antes de 7 día…" at bounding box center [163, 375] width 196 height 750
click at [291, 17] on div "Ayuda y comentarios ma" at bounding box center [914, 19] width 1306 height 38
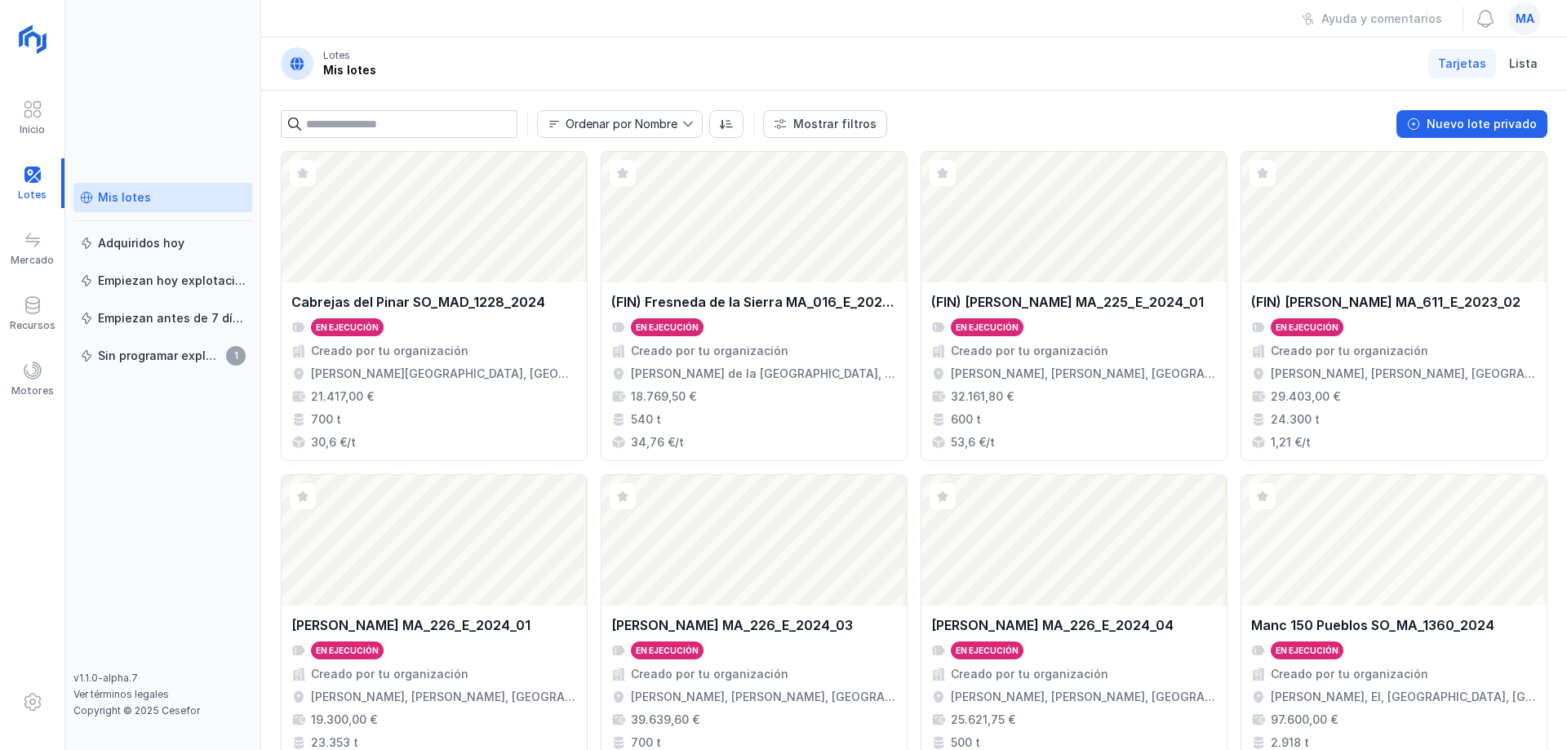
click at [125, 191] on div "Mis lotes" at bounding box center [124, 197] width 53 height 16
click at [188, 85] on div "Mis lotes Adquiridos [DATE] Empiezan [DATE] explotación Empiezan antes de 7 día…" at bounding box center [163, 375] width 196 height 750
click at [179, 109] on div "Mis lotes Adquiridos [DATE] Empiezan [DATE] explotación Empiezan antes de 7 día…" at bounding box center [163, 375] width 196 height 750
click at [384, 57] on header "Lotes Mis lotes Tarjetas Lista" at bounding box center [914, 64] width 1306 height 53
drag, startPoint x: 555, startPoint y: 47, endPoint x: 573, endPoint y: 36, distance: 21.3
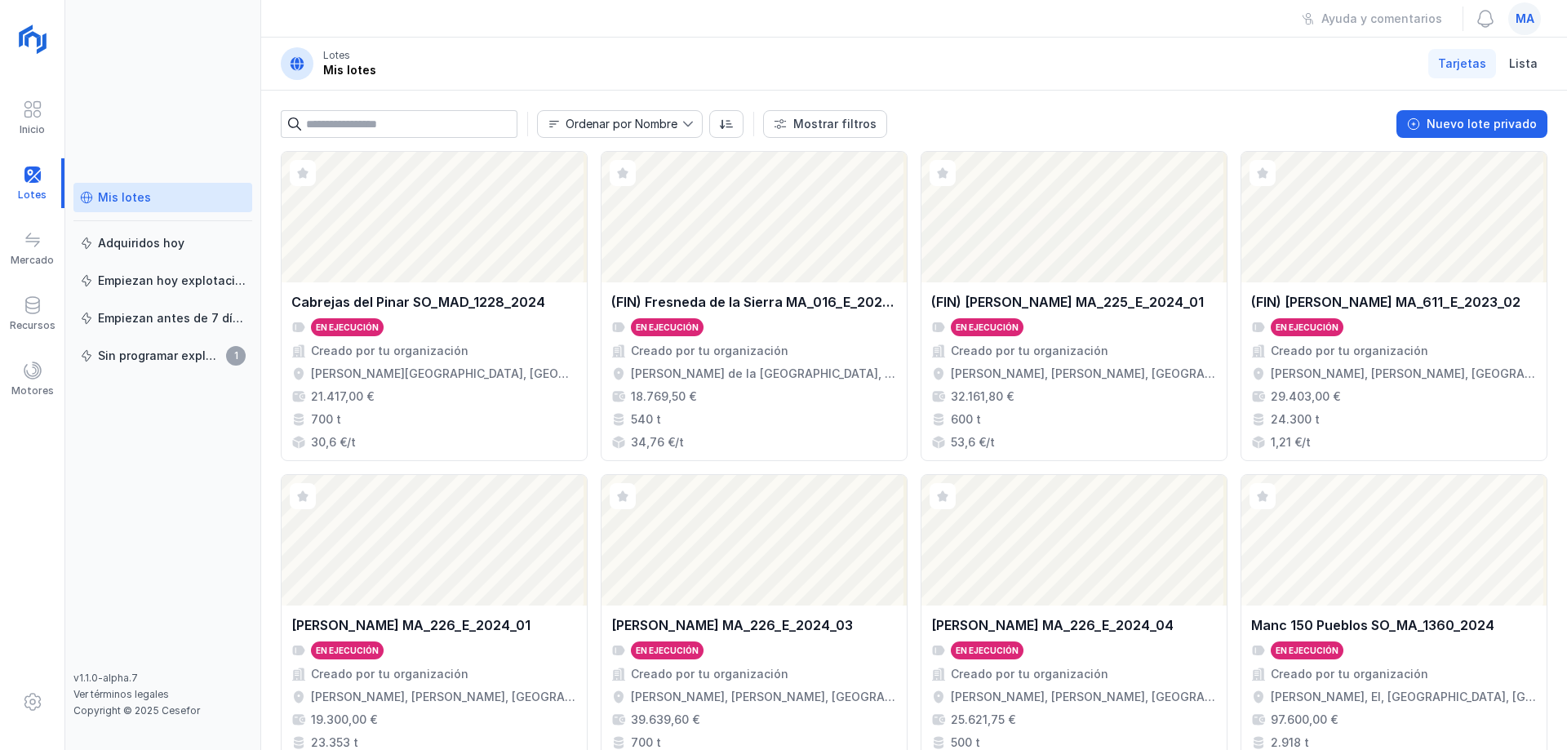
click at [561, 42] on header "Lotes Mis lotes Tarjetas Lista" at bounding box center [914, 64] width 1306 height 53
click at [456, 53] on header "Lotes Mis lotes Tarjetas Lista" at bounding box center [914, 64] width 1306 height 53
drag, startPoint x: 389, startPoint y: 66, endPoint x: 331, endPoint y: 41, distance: 63.2
click at [331, 43] on header "Lotes Mis lotes Tarjetas Lista" at bounding box center [914, 64] width 1306 height 53
click at [334, 39] on header "Lotes Mis lotes Tarjetas Lista" at bounding box center [914, 64] width 1306 height 53
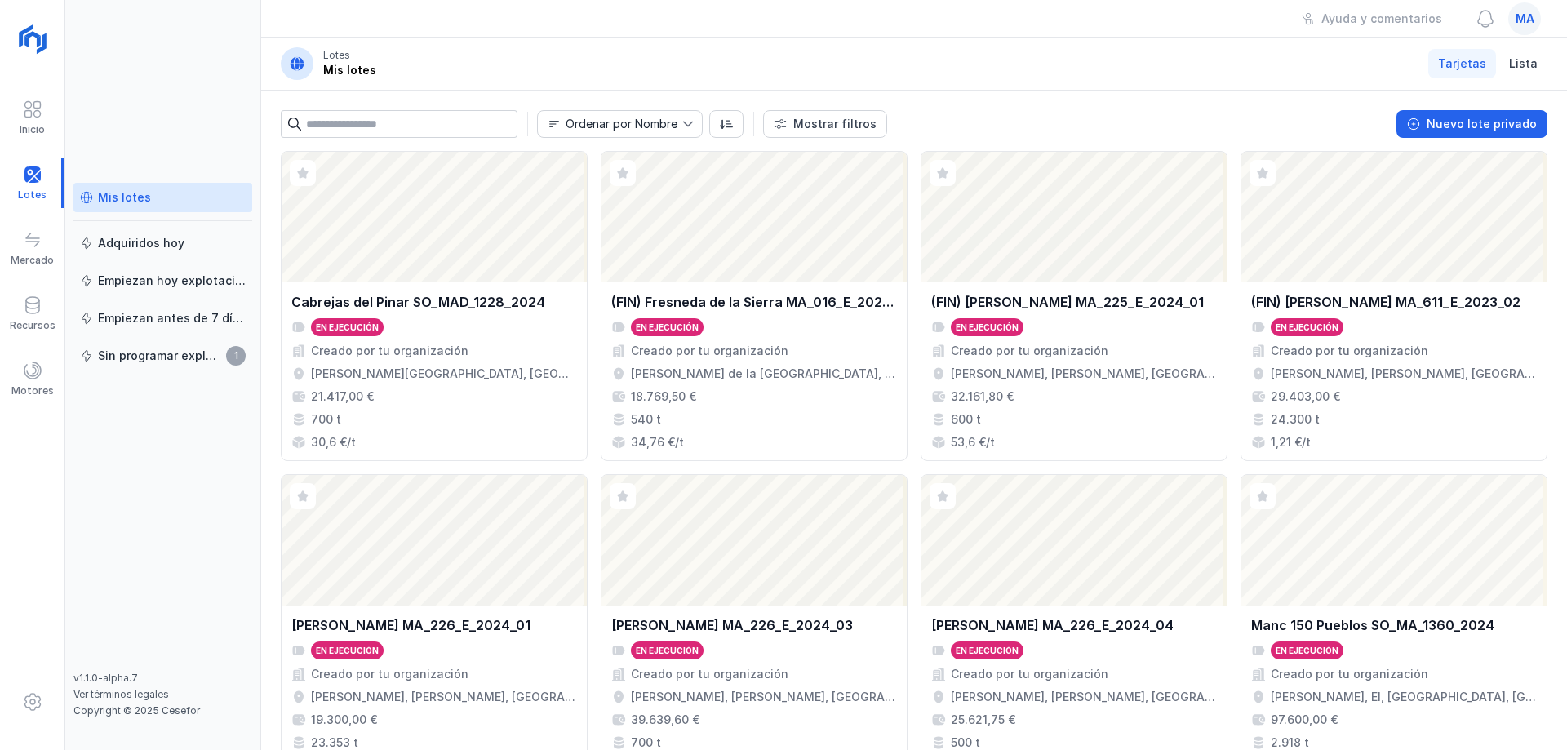
click at [299, 55] on span at bounding box center [297, 63] width 16 height 16
click at [367, 60] on div "Lotes" at bounding box center [349, 55] width 53 height 13
click at [399, 65] on header "Lotes Mis lotes Tarjetas Lista" at bounding box center [914, 64] width 1306 height 53
click at [118, 202] on div "Mis lotes" at bounding box center [124, 197] width 53 height 16
drag, startPoint x: 382, startPoint y: 73, endPoint x: 314, endPoint y: 51, distance: 71.2
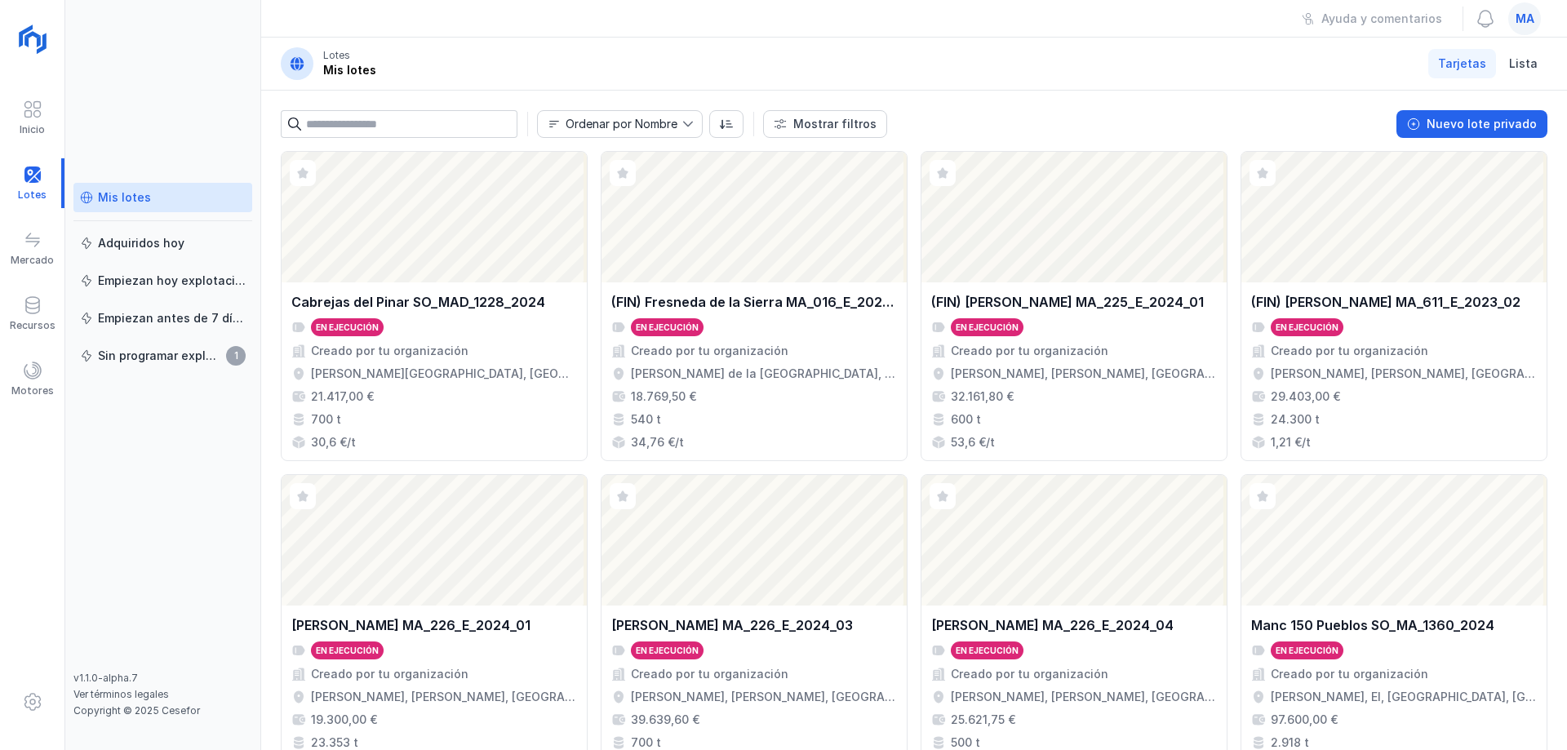
click at [314, 51] on header "Lotes Mis lotes Tarjetas Lista" at bounding box center [914, 64] width 1306 height 53
drag, startPoint x: 392, startPoint y: 60, endPoint x: 297, endPoint y: 40, distance: 96.7
click at [300, 44] on header "Lotes Mis lotes Tarjetas Lista" at bounding box center [914, 64] width 1306 height 53
click at [357, 74] on div "Lotes Mis lotes" at bounding box center [349, 63] width 53 height 29
click at [315, 19] on div "Ayuda y comentarios ma" at bounding box center [914, 19] width 1306 height 38
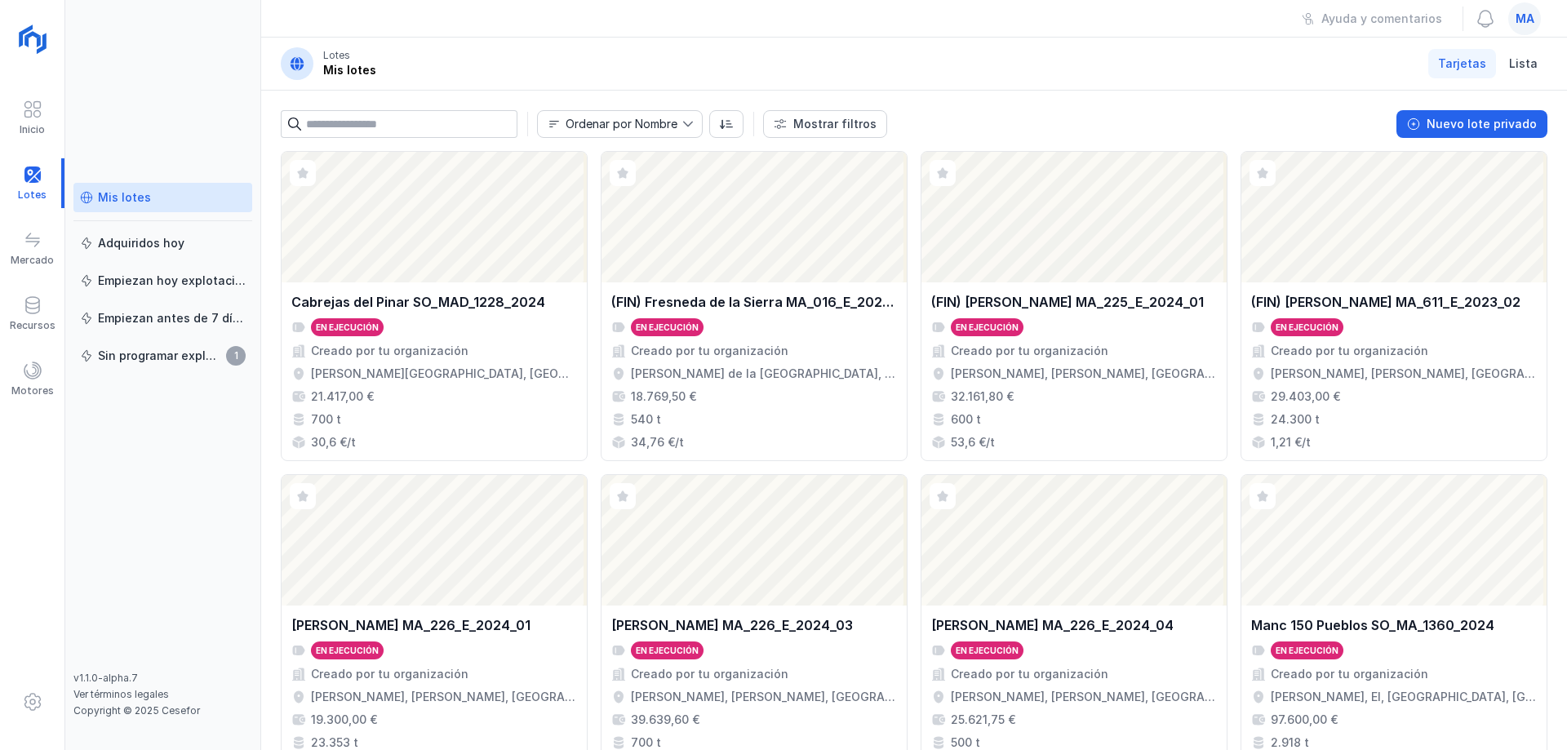
click at [104, 84] on div "Mis lotes Adquiridos [DATE] Empiezan [DATE] explotación Empiezan antes de 7 día…" at bounding box center [163, 375] width 196 height 750
click at [104, 196] on div "Mis lotes" at bounding box center [124, 197] width 53 height 16
click at [864, 46] on header "Lotes Mis lotes Tarjetas Lista" at bounding box center [914, 64] width 1306 height 53
click at [1133, 78] on header "Lotes Mis lotes Tarjetas Lista" at bounding box center [914, 64] width 1306 height 53
click at [325, 69] on div "Mis lotes" at bounding box center [349, 70] width 53 height 16
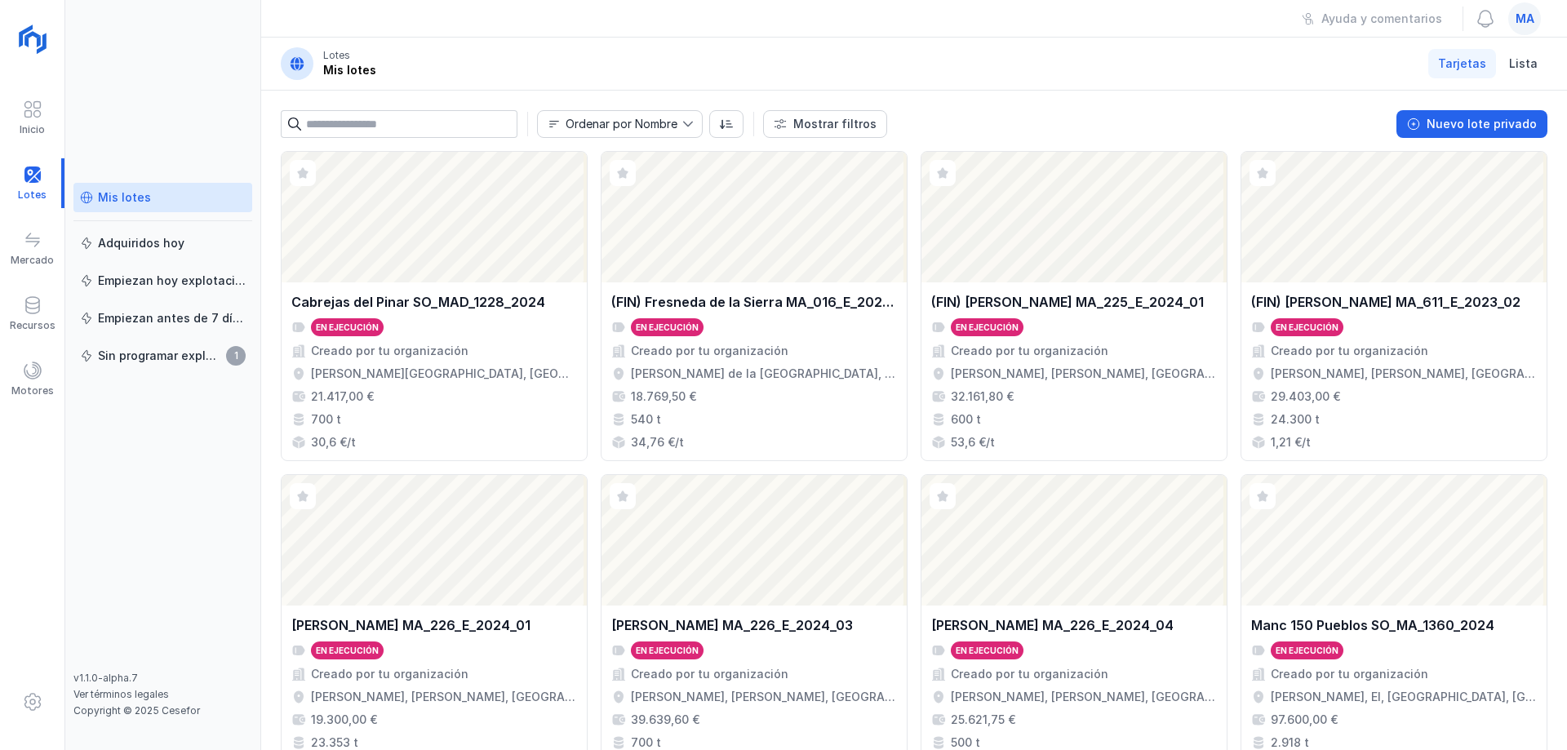
drag, startPoint x: 344, startPoint y: 47, endPoint x: 309, endPoint y: 50, distance: 35.2
click at [328, 48] on div "Lotes Mis lotes" at bounding box center [328, 63] width 95 height 33
click at [132, 202] on div "Mis lotes" at bounding box center [124, 197] width 53 height 16
